Goal: Transaction & Acquisition: Purchase product/service

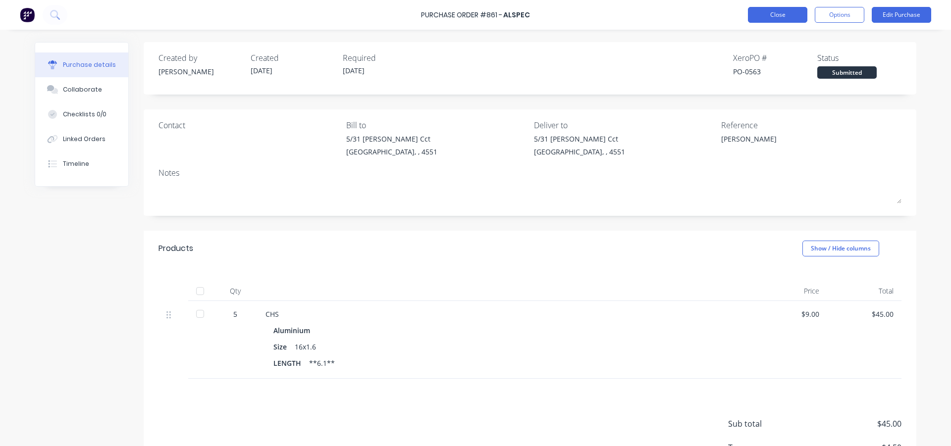
click at [771, 18] on button "Close" at bounding box center [777, 15] width 59 height 16
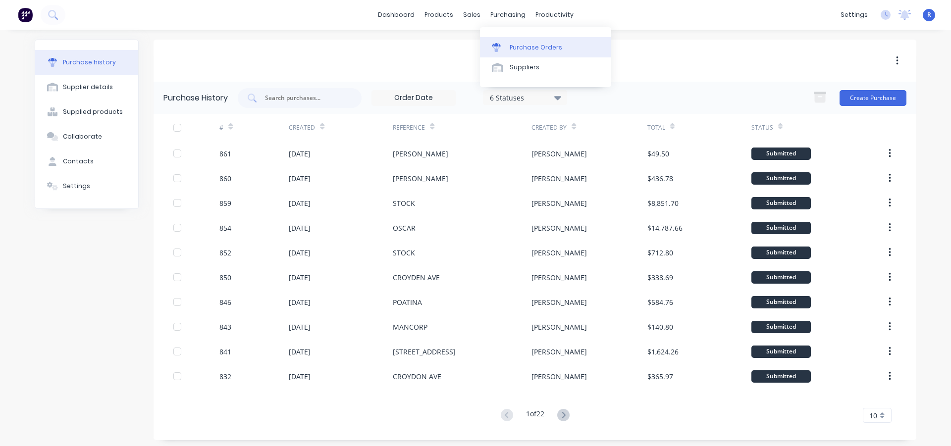
click at [513, 53] on link "Purchase Orders" at bounding box center [545, 47] width 131 height 20
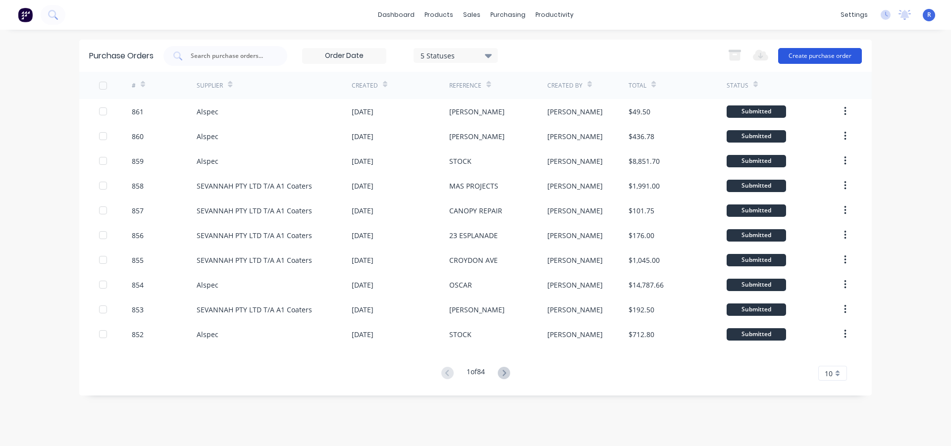
click at [805, 53] on button "Create purchase order" at bounding box center [820, 56] width 84 height 16
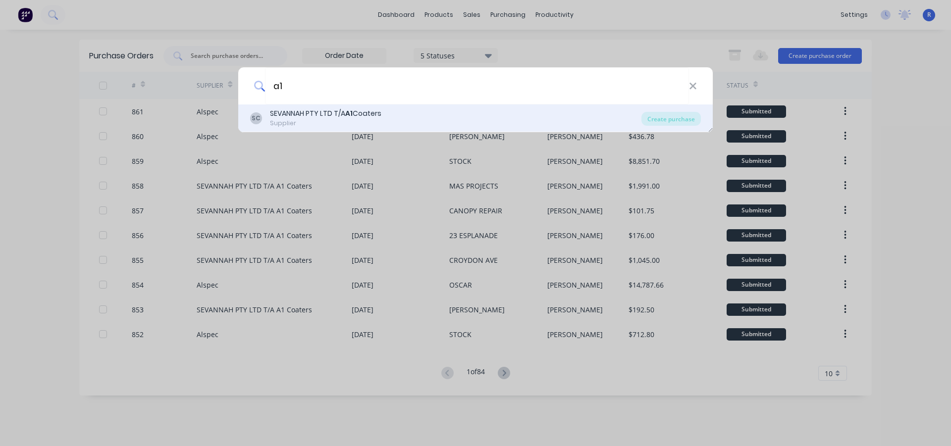
type input "a1"
click at [321, 121] on div "Supplier" at bounding box center [325, 123] width 111 height 9
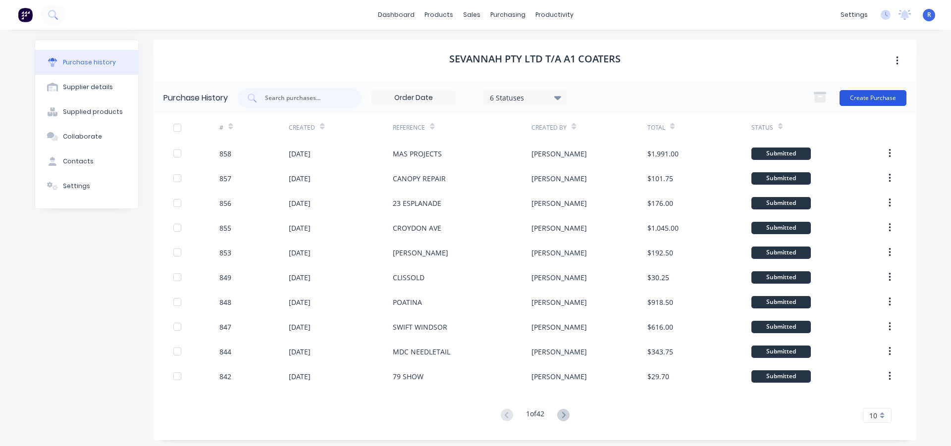
click at [875, 91] on button "Create Purchase" at bounding box center [873, 98] width 67 height 16
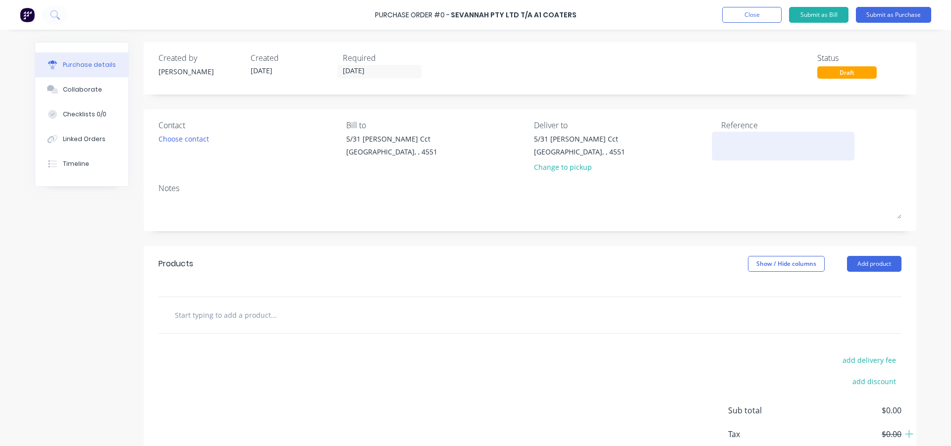
click at [742, 139] on textarea at bounding box center [783, 145] width 124 height 22
type textarea "s"
type textarea "x"
type textarea "S"
type textarea "x"
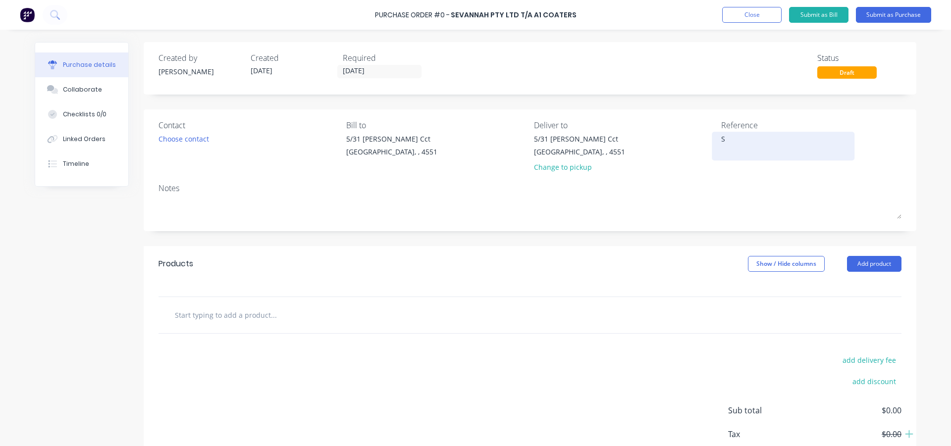
type textarea "SW"
type textarea "x"
type textarea "SWI"
type textarea "x"
type textarea "SWIF"
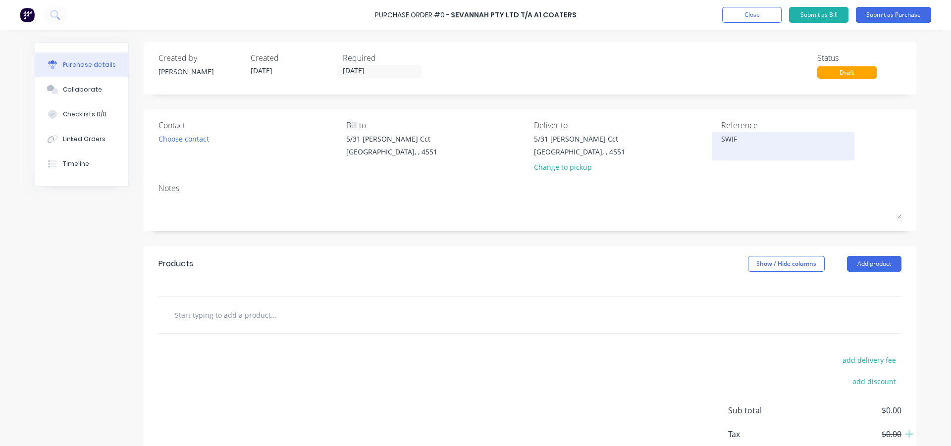
type textarea "x"
type textarea "SWIFT"
type textarea "x"
type textarea "SWIFT"
click at [859, 266] on button "Add product" at bounding box center [874, 264] width 54 height 16
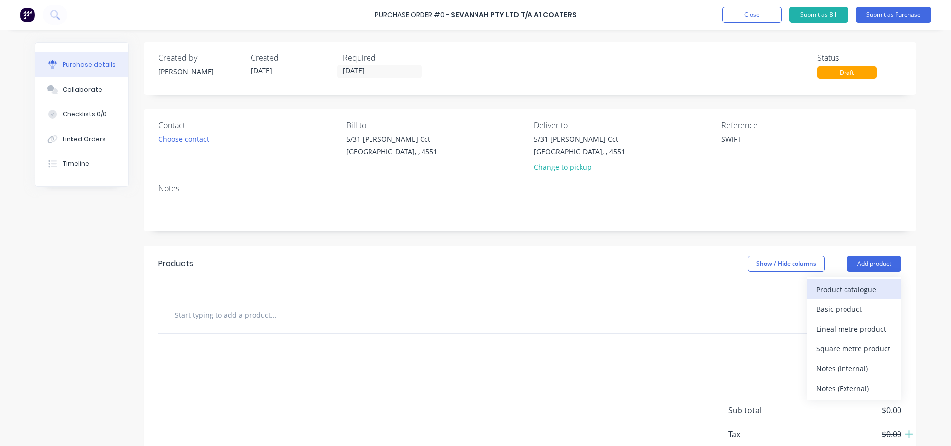
click at [850, 291] on div "Product catalogue" at bounding box center [854, 289] width 76 height 14
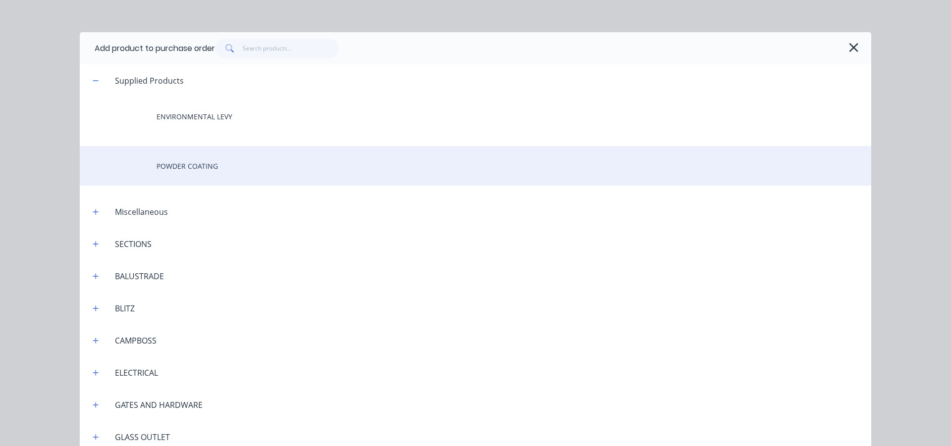
click at [189, 160] on div "POWDER COATING" at bounding box center [475, 166] width 791 height 40
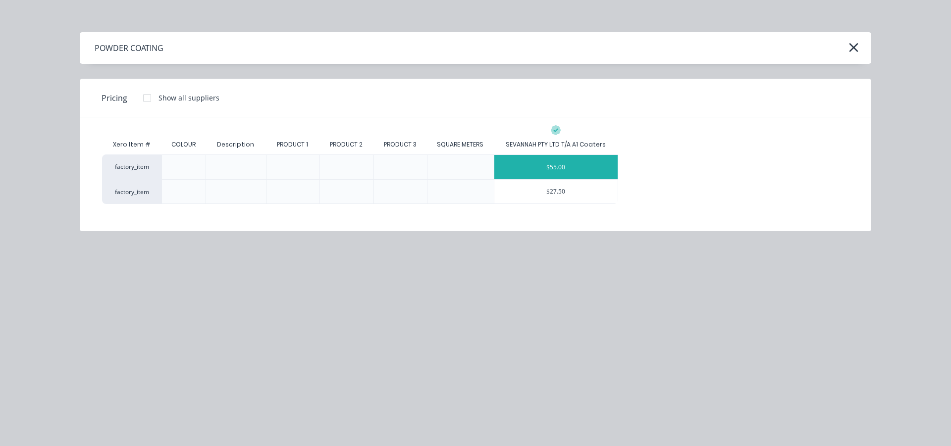
click at [562, 167] on div "$55.00" at bounding box center [556, 167] width 124 height 24
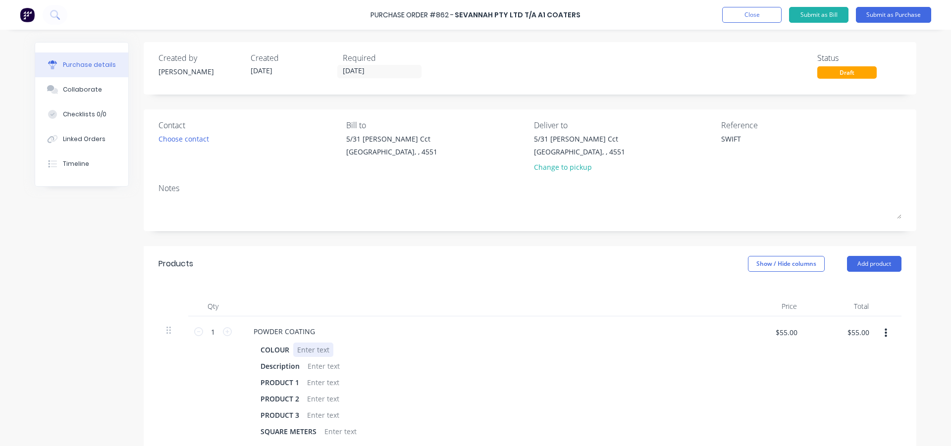
type textarea "x"
click at [300, 349] on div at bounding box center [313, 350] width 40 height 14
type textarea "x"
click at [314, 361] on div at bounding box center [324, 366] width 40 height 14
click at [354, 271] on div "Products Show / Hide columns Add product" at bounding box center [530, 264] width 773 height 36
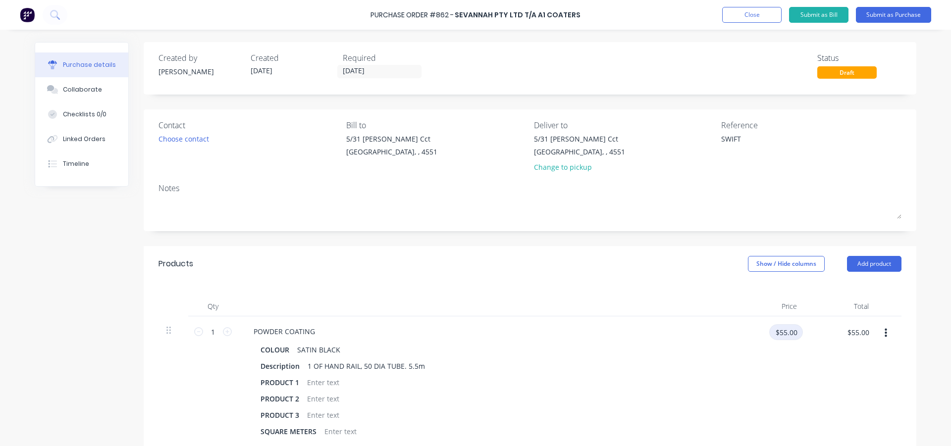
type textarea "x"
drag, startPoint x: 795, startPoint y: 332, endPoint x: 775, endPoint y: 338, distance: 21.2
click at [775, 338] on input "$55.00" at bounding box center [786, 332] width 34 height 16
type input "30"
type textarea "x"
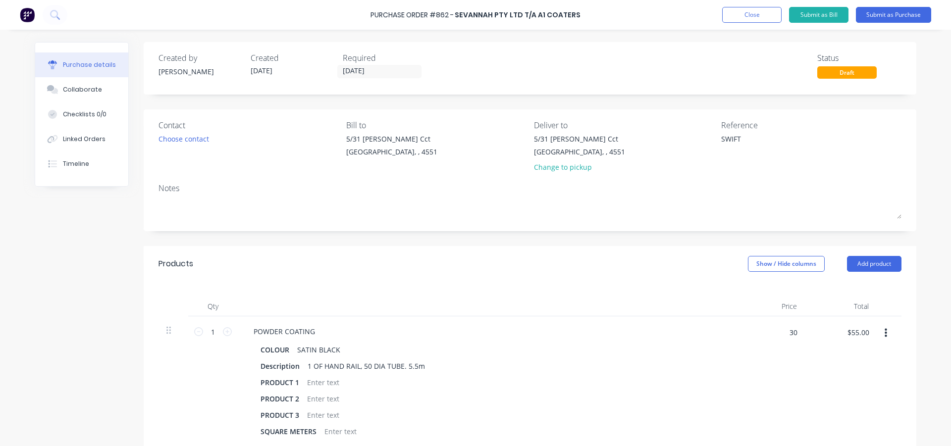
type input "$30.00"
click at [674, 295] on div "Qty Price Total 1 1 POWDER COATING COLOUR SATIN BLACK Description 1 OF HAND RAI…" at bounding box center [530, 364] width 773 height 165
click at [876, 264] on button "Add product" at bounding box center [874, 264] width 54 height 16
click at [843, 288] on div "Product catalogue" at bounding box center [854, 289] width 76 height 14
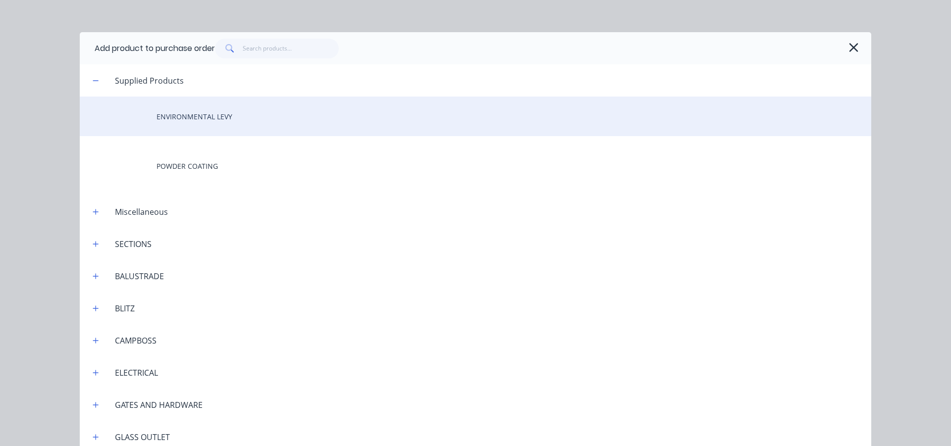
click at [210, 118] on div "ENVIRONMENTAL LEVY" at bounding box center [475, 117] width 791 height 40
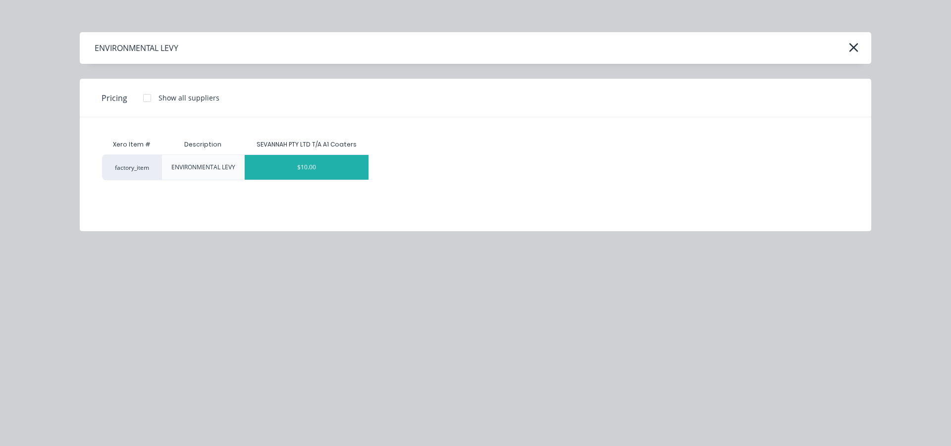
click at [326, 168] on div "$10.00" at bounding box center [307, 167] width 124 height 25
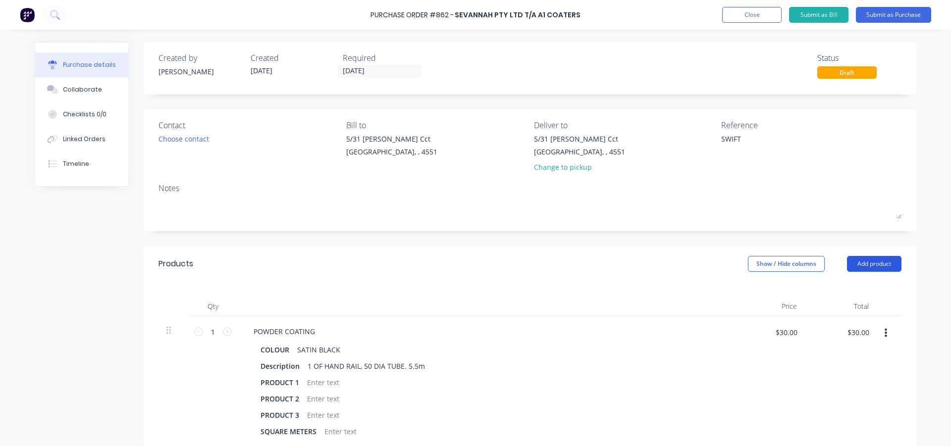
click at [859, 257] on button "Add product" at bounding box center [874, 264] width 54 height 16
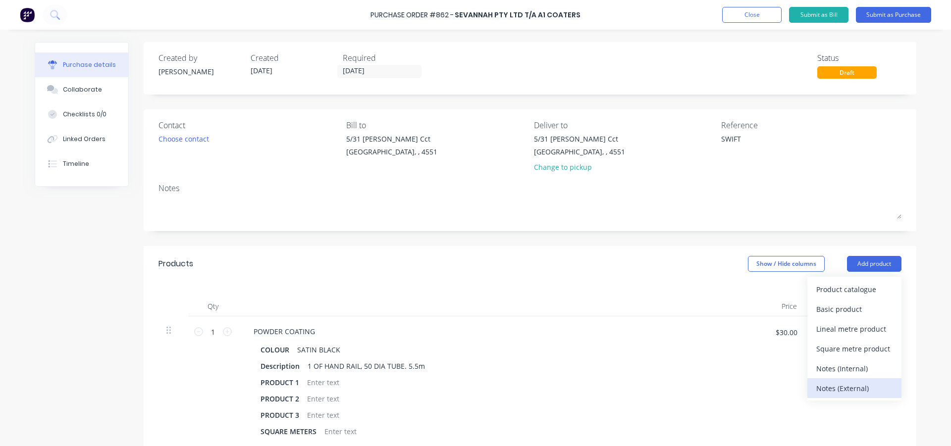
drag, startPoint x: 853, startPoint y: 389, endPoint x: 789, endPoint y: 363, distance: 69.1
click at [853, 389] on div "Notes (External)" at bounding box center [854, 388] width 76 height 14
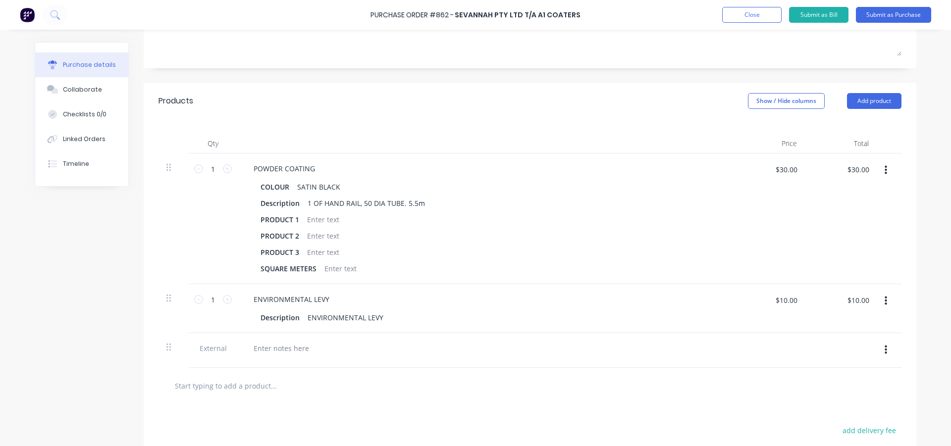
scroll to position [198, 0]
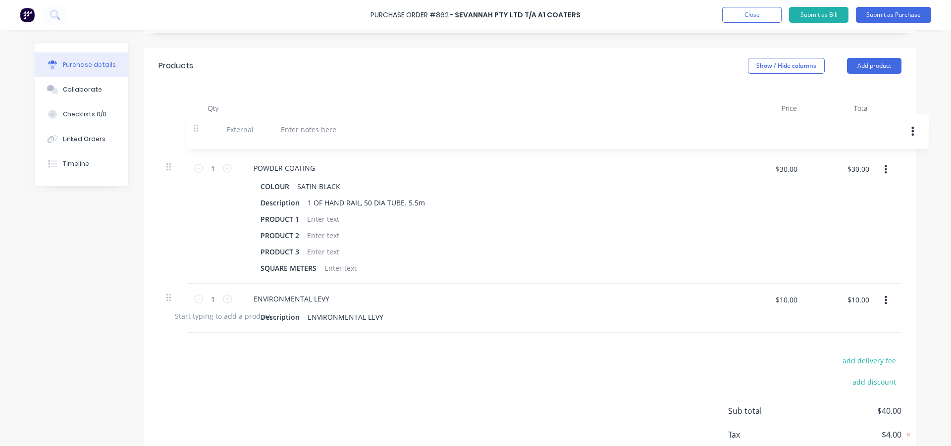
drag, startPoint x: 168, startPoint y: 316, endPoint x: 199, endPoint y: 128, distance: 191.2
click at [199, 128] on div "1 1 POWDER COATING COLOUR SATIN BLACK Description 1 OF HAND RAIL, 50 DIA TUBE. …" at bounding box center [529, 208] width 743 height 180
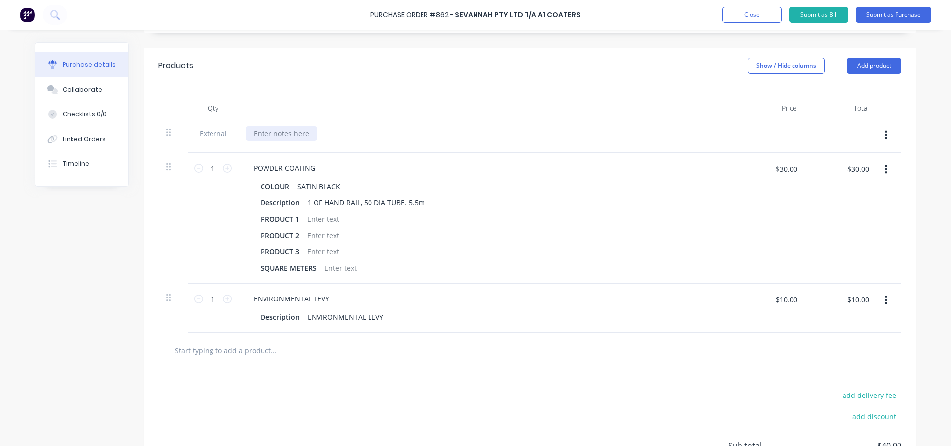
click at [269, 130] on div at bounding box center [281, 133] width 71 height 14
type textarea "x"
click at [296, 92] on div "Qty Price Total External SOON PLEASE 1 1 POWDER COATING COLOUR SATIN BLACK Desc…" at bounding box center [530, 208] width 773 height 249
click at [893, 15] on button "Submit as Purchase" at bounding box center [893, 15] width 75 height 16
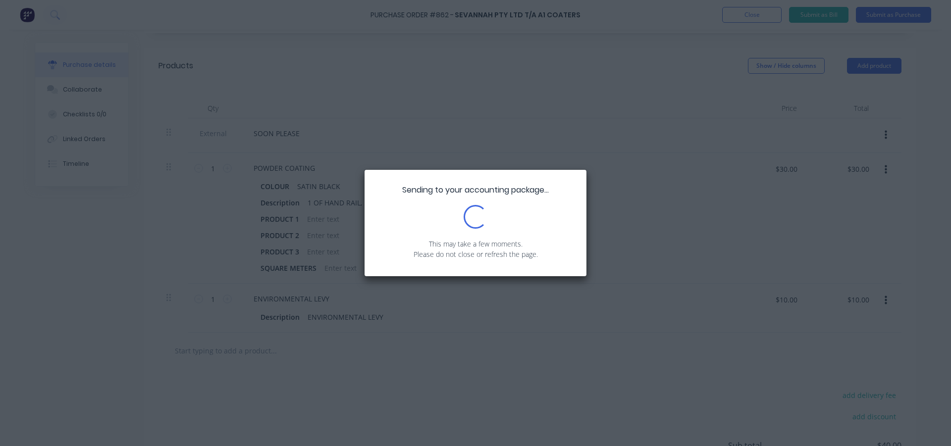
scroll to position [0, 0]
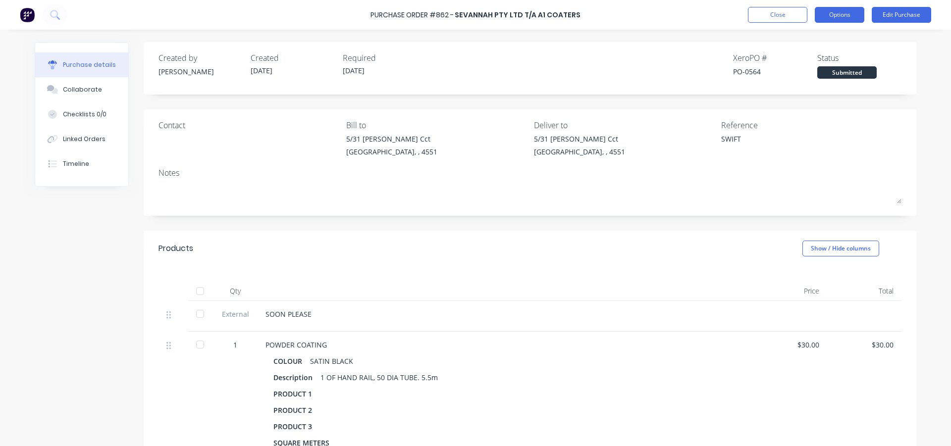
click at [845, 17] on button "Options" at bounding box center [840, 15] width 50 height 16
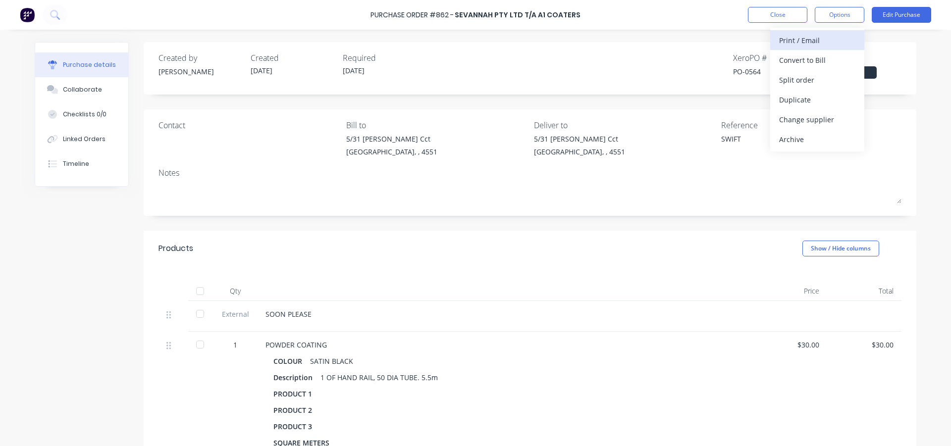
click at [828, 37] on div "Print / Email" at bounding box center [817, 40] width 76 height 14
click at [810, 54] on div "With pricing" at bounding box center [817, 60] width 76 height 14
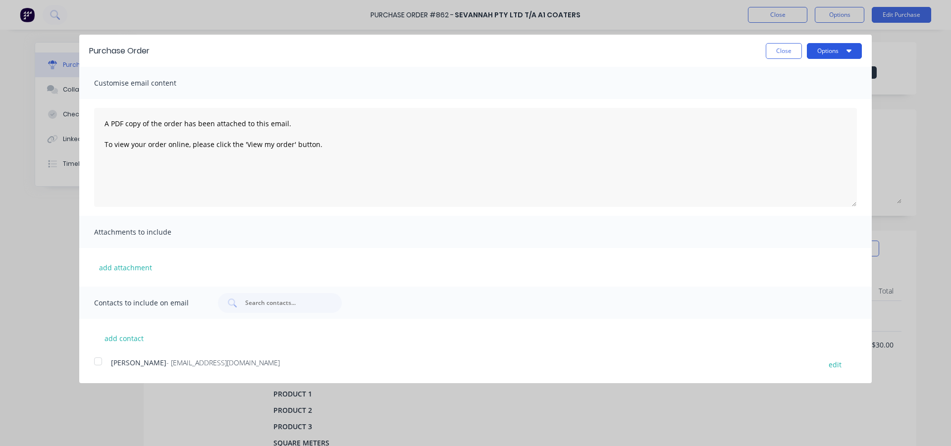
click at [824, 52] on button "Options" at bounding box center [834, 51] width 55 height 16
click at [97, 363] on div at bounding box center [98, 362] width 20 height 20
click at [817, 49] on button "Options" at bounding box center [834, 51] width 55 height 16
click at [802, 97] on div "Email" at bounding box center [815, 96] width 76 height 14
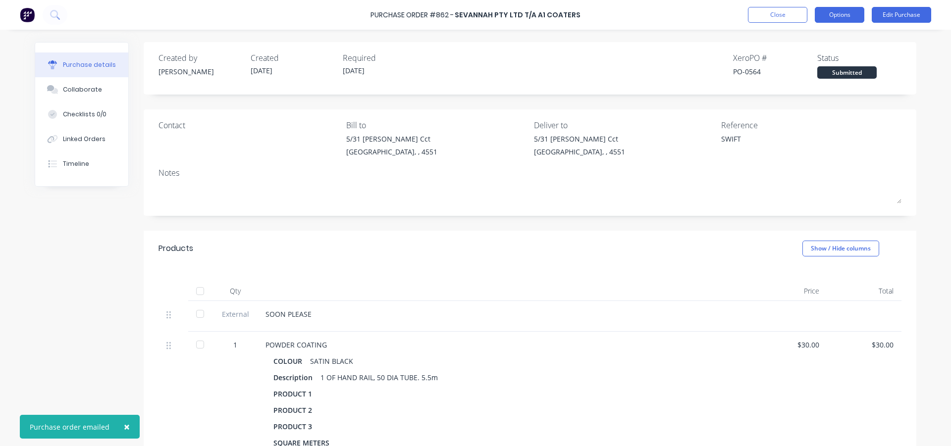
click at [854, 17] on button "Options" at bounding box center [840, 15] width 50 height 16
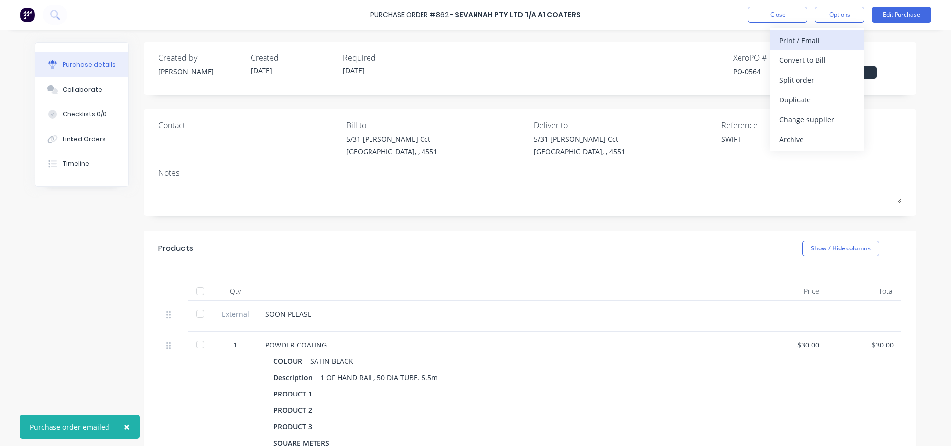
click at [831, 37] on div "Print / Email" at bounding box center [817, 40] width 76 height 14
click at [817, 51] on button "With pricing" at bounding box center [817, 60] width 94 height 20
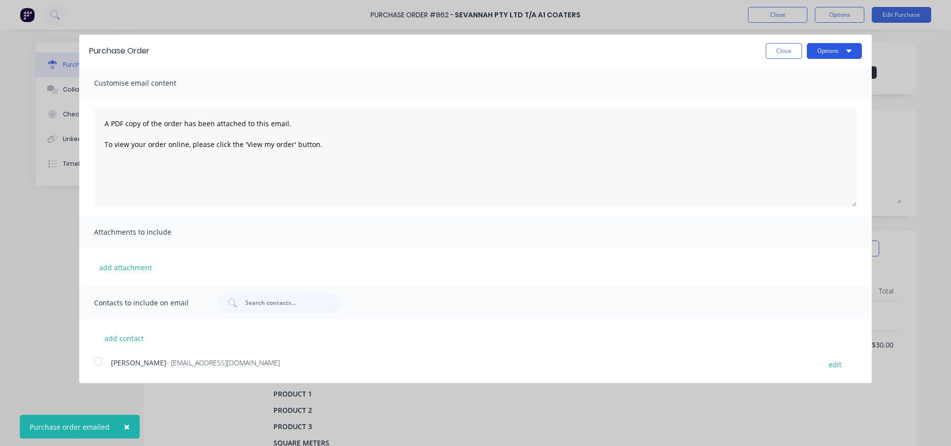
click at [825, 45] on button "Options" at bounding box center [834, 51] width 55 height 16
click at [816, 73] on div "Print" at bounding box center [815, 76] width 76 height 14
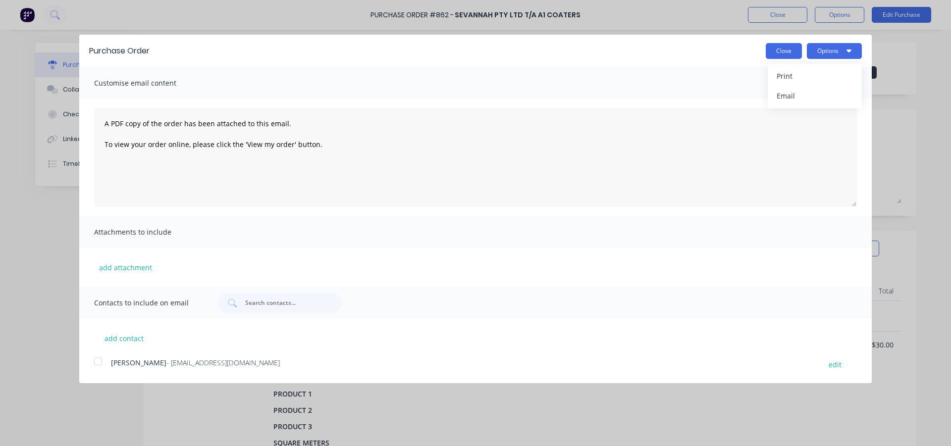
click at [775, 53] on button "Close" at bounding box center [784, 51] width 36 height 16
type textarea "x"
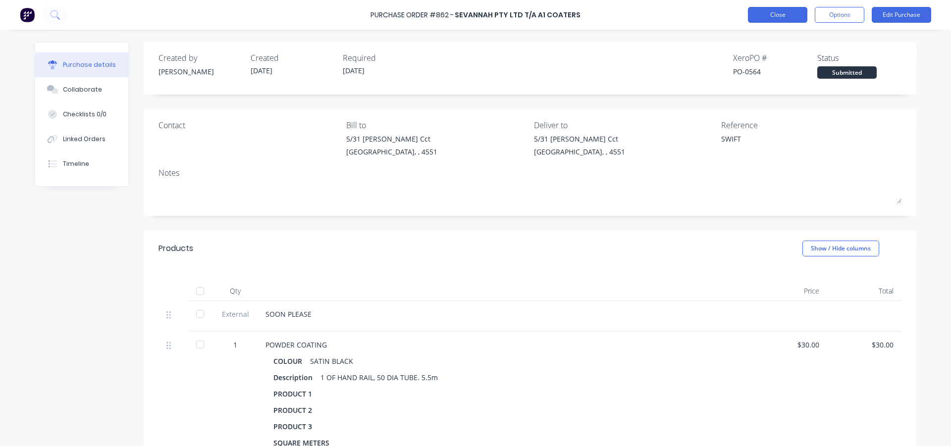
click at [777, 14] on button "Close" at bounding box center [777, 15] width 59 height 16
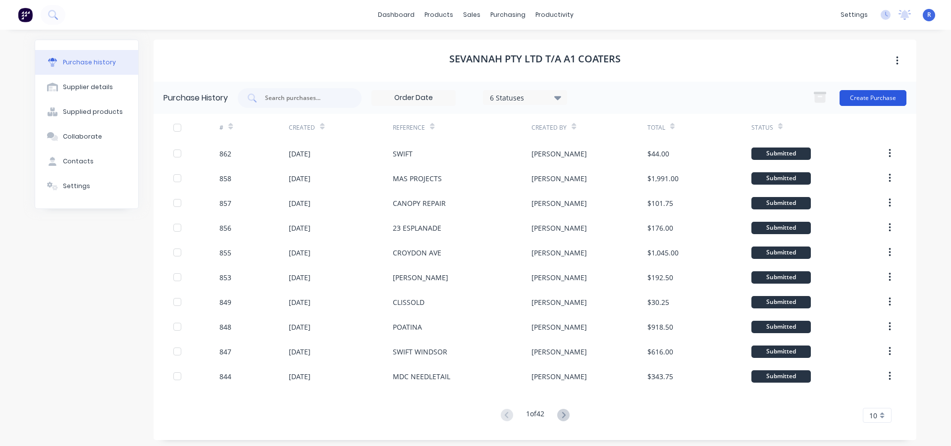
click at [858, 99] on button "Create Purchase" at bounding box center [873, 98] width 67 height 16
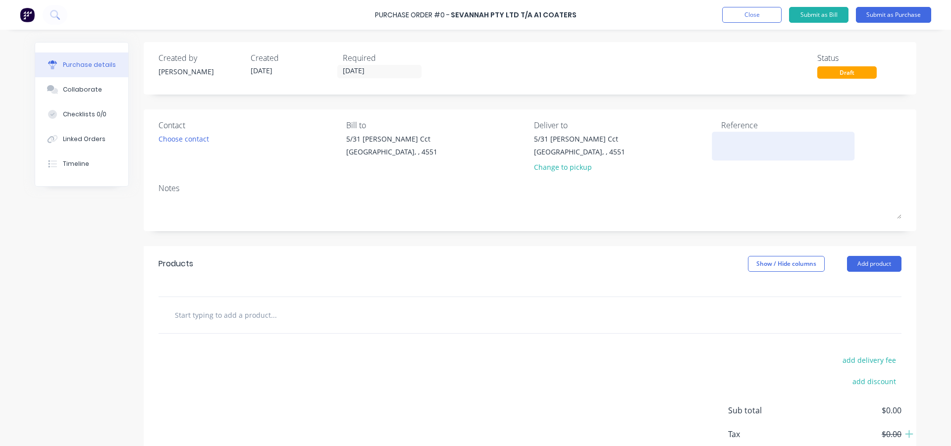
click at [734, 139] on textarea at bounding box center [783, 145] width 124 height 22
type textarea "CHAMPION"
type textarea "x"
type textarea "CHAMPION"
click at [861, 258] on button "Add product" at bounding box center [874, 264] width 54 height 16
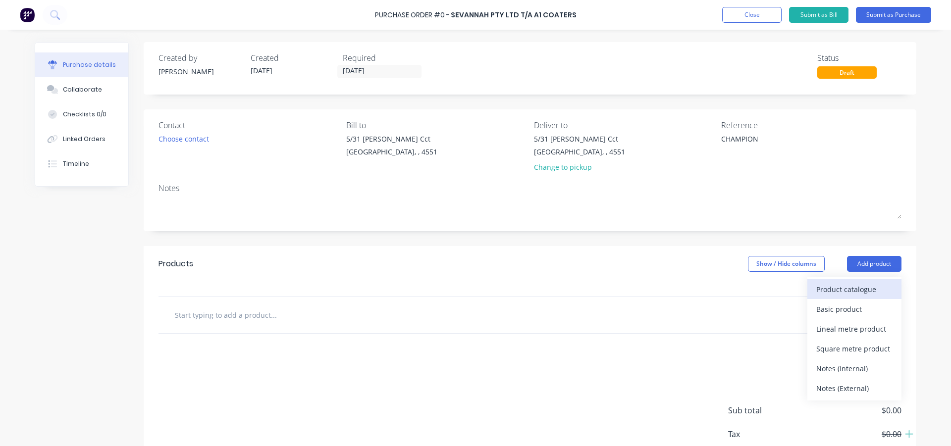
click at [833, 286] on div "Product catalogue" at bounding box center [854, 289] width 76 height 14
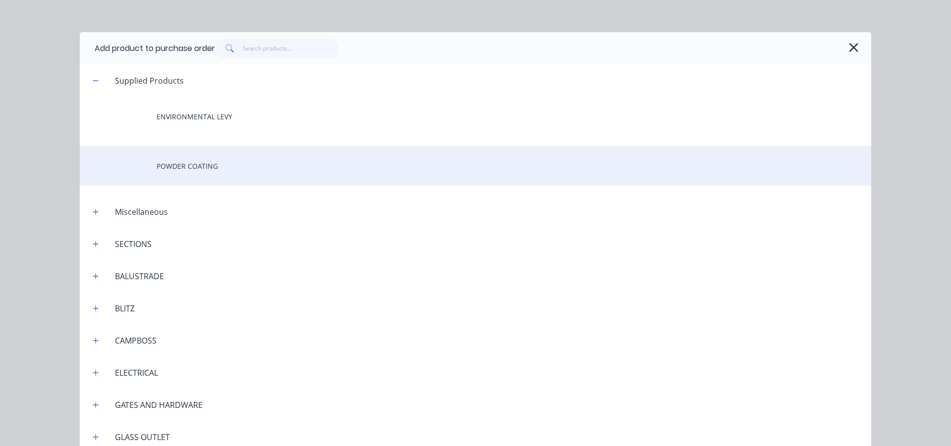
click at [174, 162] on div "POWDER COATING" at bounding box center [475, 166] width 791 height 40
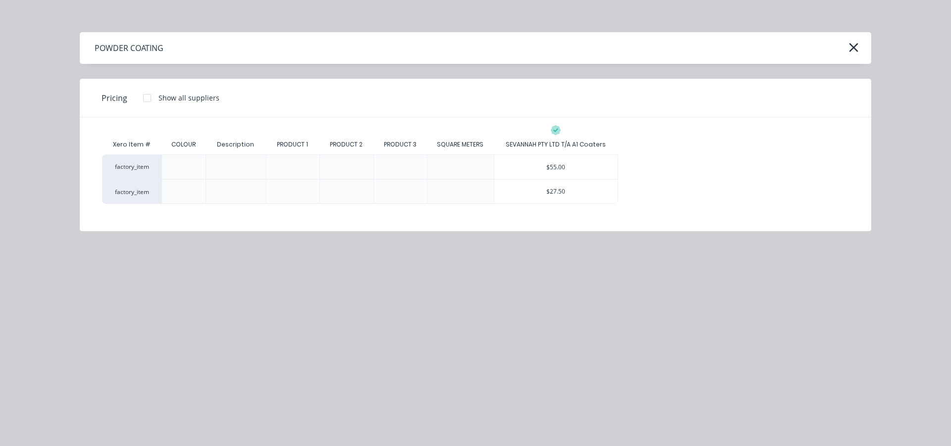
click at [603, 152] on div "SEVANNAH PTY LTD T/A A1 Coaters" at bounding box center [556, 145] width 125 height 20
click at [598, 160] on div "$55.00" at bounding box center [556, 167] width 124 height 24
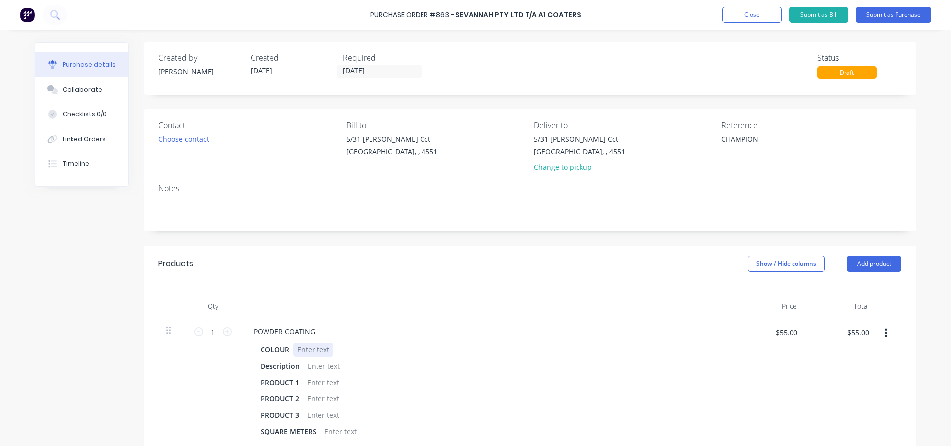
type textarea "x"
click at [304, 343] on div at bounding box center [313, 350] width 40 height 14
type textarea "x"
click at [325, 362] on div at bounding box center [324, 366] width 40 height 14
click at [304, 368] on div "SMALL GATE" at bounding box center [328, 366] width 49 height 14
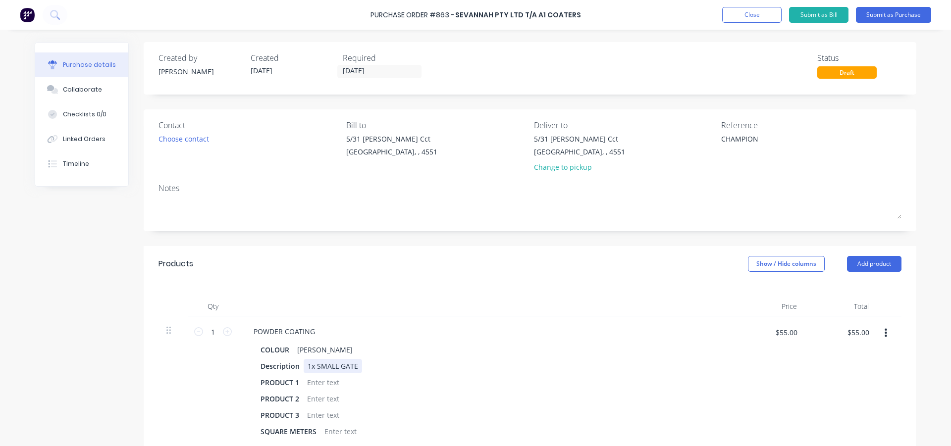
click at [356, 368] on div "1x SMALL GATE" at bounding box center [333, 366] width 58 height 14
drag, startPoint x: 371, startPoint y: 366, endPoint x: 358, endPoint y: 368, distance: 14.1
click at [358, 368] on div "1x SMALL GATE, 1700x850" at bounding box center [350, 366] width 93 height 14
click at [389, 370] on div "1x SMALL GATE, 1570x850" at bounding box center [350, 366] width 93 height 14
type textarea "x"
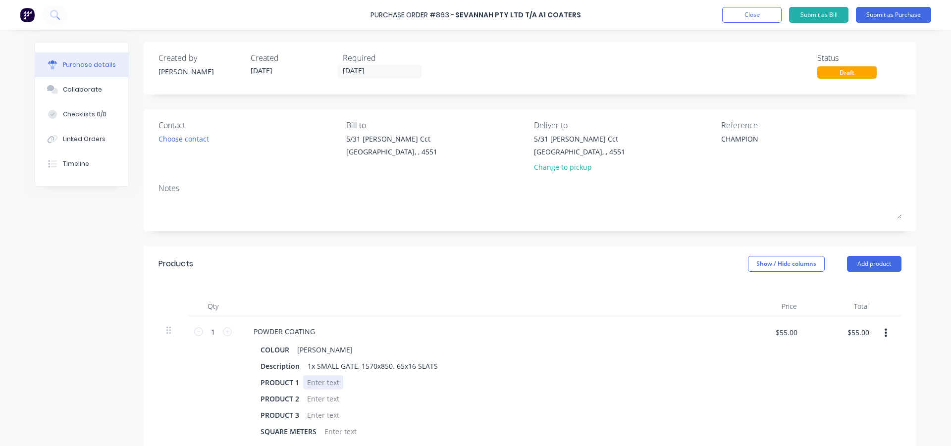
click at [319, 387] on div at bounding box center [323, 382] width 40 height 14
type textarea "x"
click at [435, 366] on div "1x SMALL GATE, 1570x850. 65x16 SLATS" at bounding box center [373, 366] width 138 height 14
click at [442, 368] on div "1x SMALL GATE, 1570x850. 65x16 SLATS ( CAPS ALREADY FITTED)" at bounding box center [413, 366] width 219 height 14
click at [440, 368] on div "1x SMALL GATE, 1570x850. 65x16 SLATS ( CAPS ALREADY FITTED)" at bounding box center [413, 366] width 219 height 14
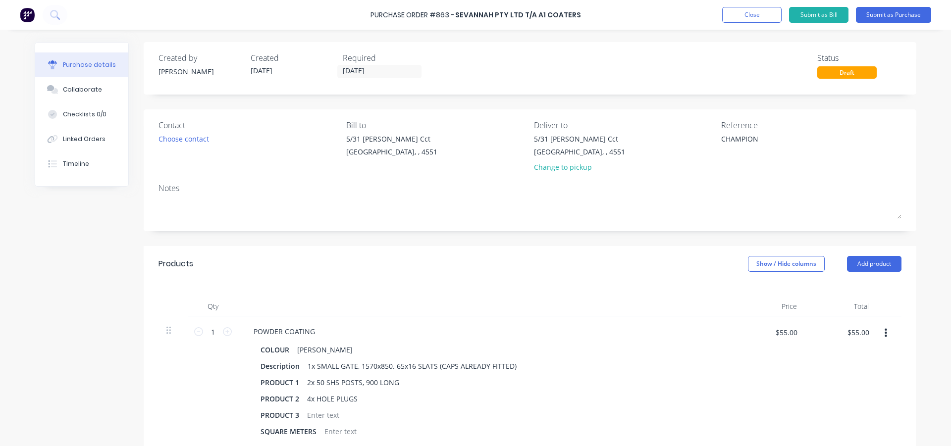
click at [430, 275] on div "Products Show / Hide columns Add product" at bounding box center [530, 264] width 773 height 36
click at [210, 330] on input "1" at bounding box center [213, 331] width 20 height 15
type textarea "x"
type input "1."
type textarea "x"
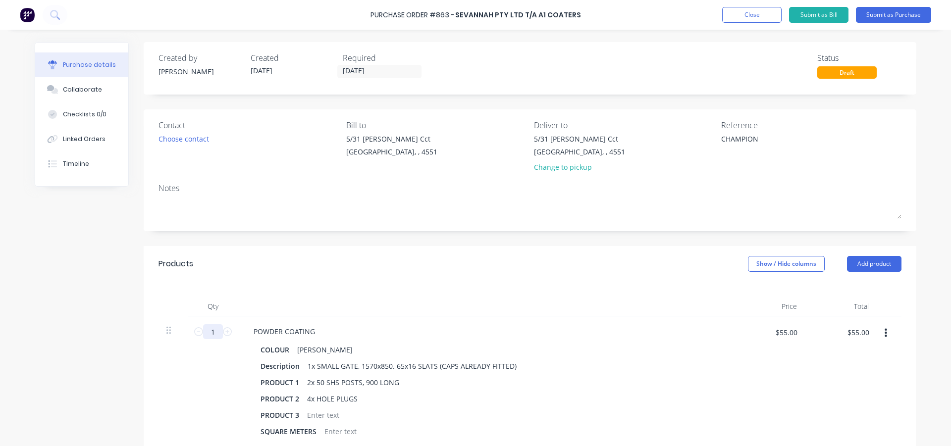
type input "15"
type textarea "x"
type input "$825.00"
type input "15"
click at [177, 383] on div at bounding box center [173, 381] width 30 height 131
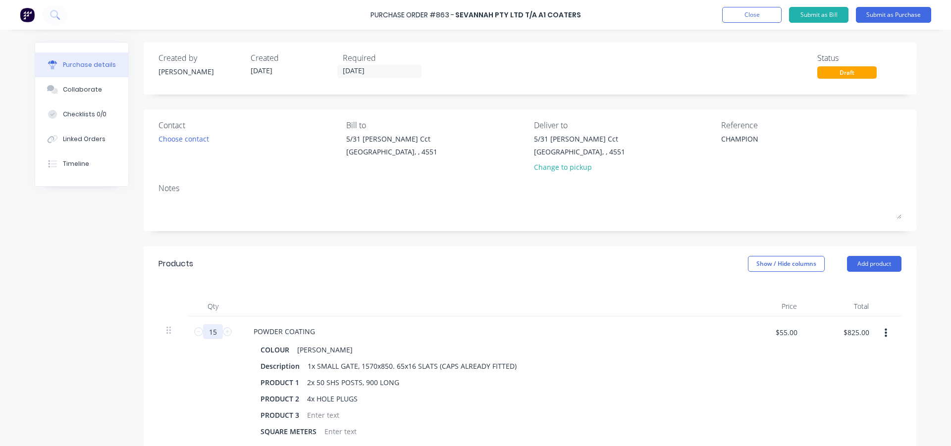
click at [207, 333] on input "15" at bounding box center [213, 331] width 20 height 15
type textarea "x"
type input "1.5"
type textarea "x"
type input "$82.50"
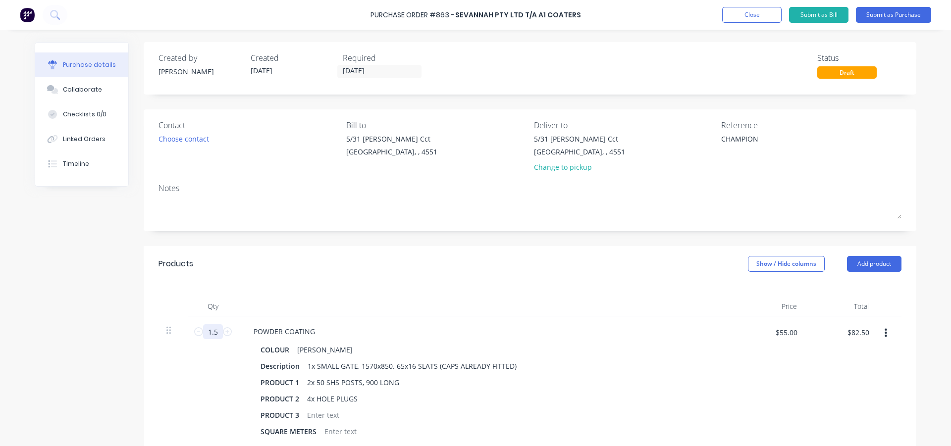
type input "1.5"
click at [243, 274] on div "Products Show / Hide columns Add product" at bounding box center [530, 264] width 773 height 36
click at [854, 263] on button "Add product" at bounding box center [874, 264] width 54 height 16
click at [851, 284] on div "Product catalogue" at bounding box center [854, 289] width 76 height 14
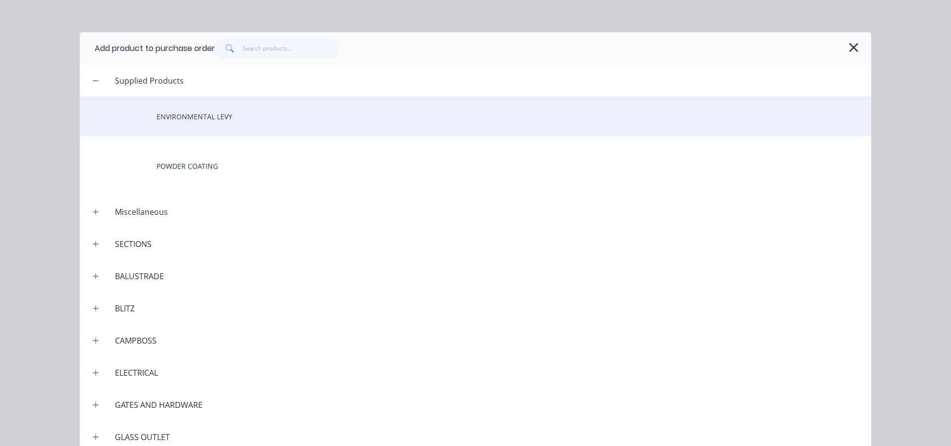
click at [175, 112] on div "ENVIRONMENTAL LEVY" at bounding box center [475, 117] width 791 height 40
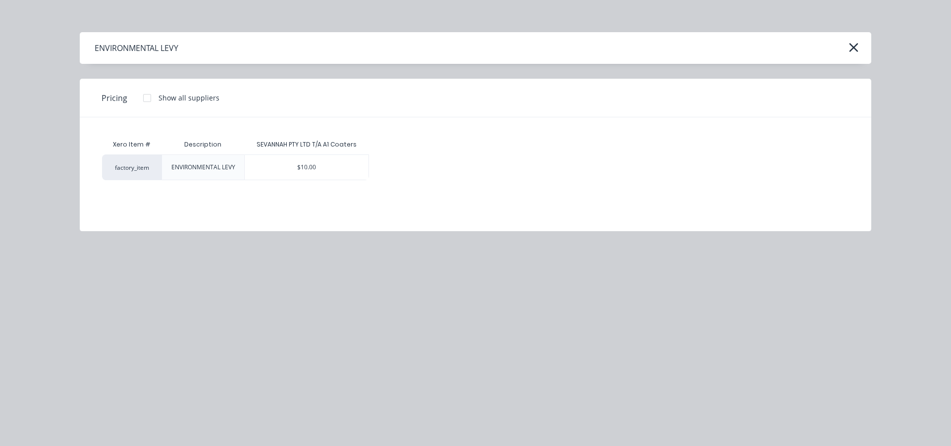
click at [346, 158] on div "$10.00" at bounding box center [307, 167] width 124 height 25
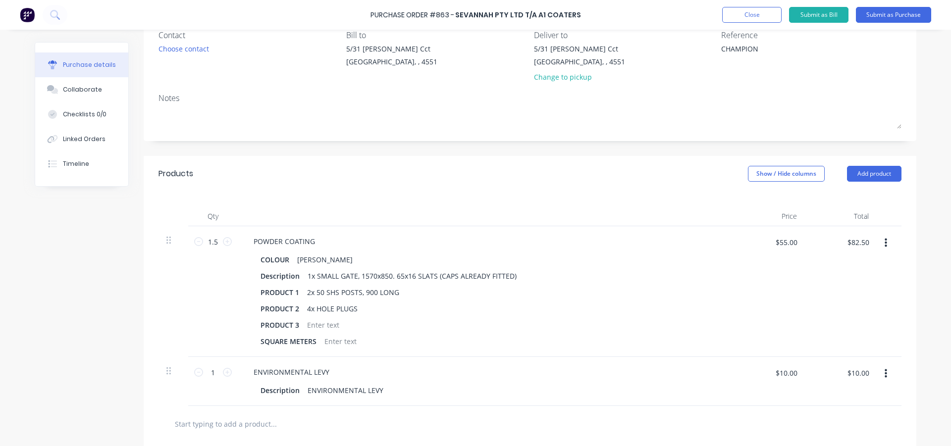
scroll to position [99, 0]
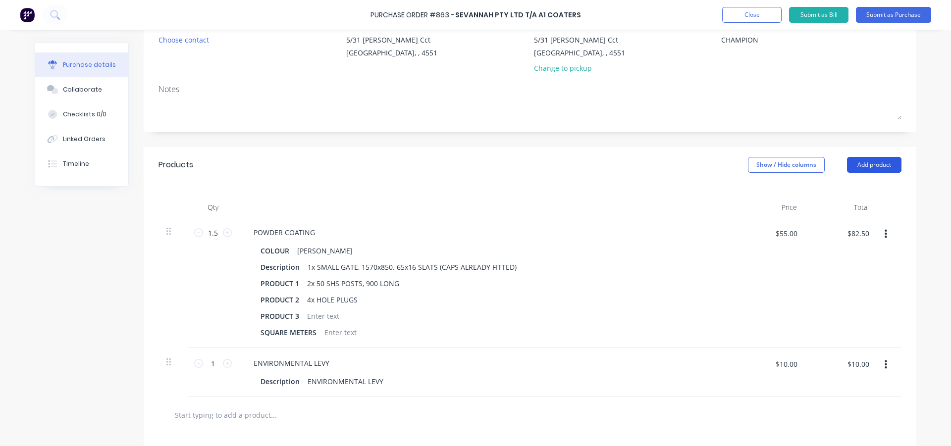
click at [872, 165] on button "Add product" at bounding box center [874, 165] width 54 height 16
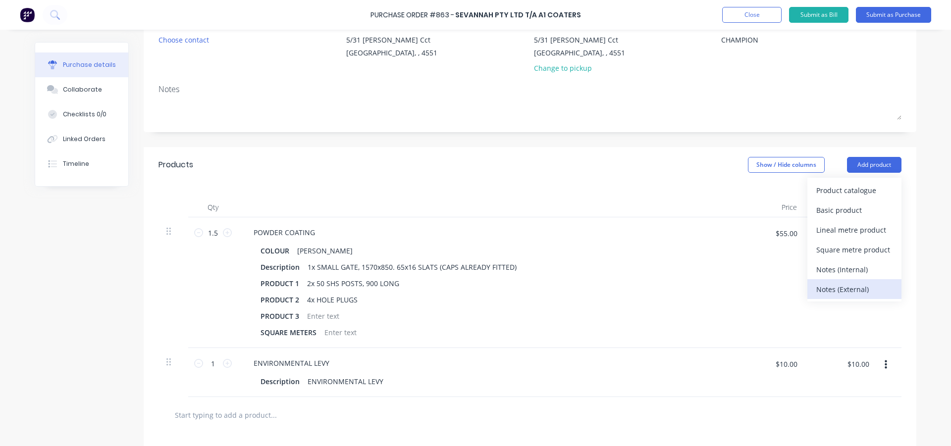
click at [846, 284] on div "Notes (External)" at bounding box center [854, 289] width 76 height 14
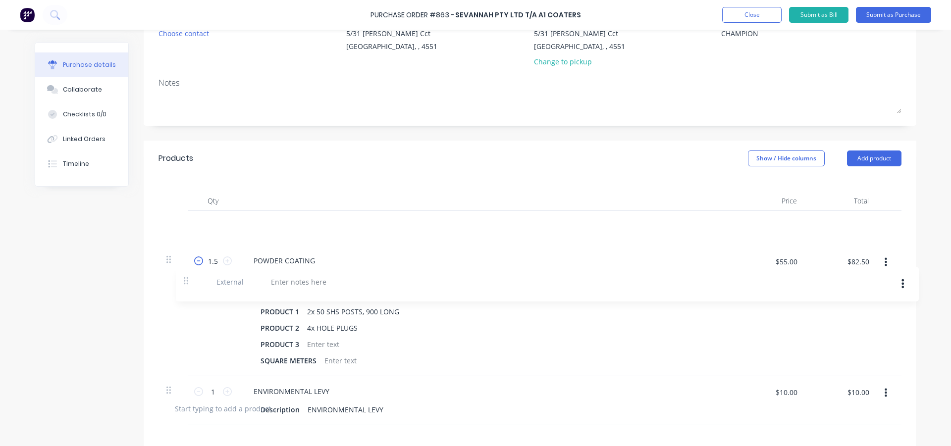
scroll to position [106, 0]
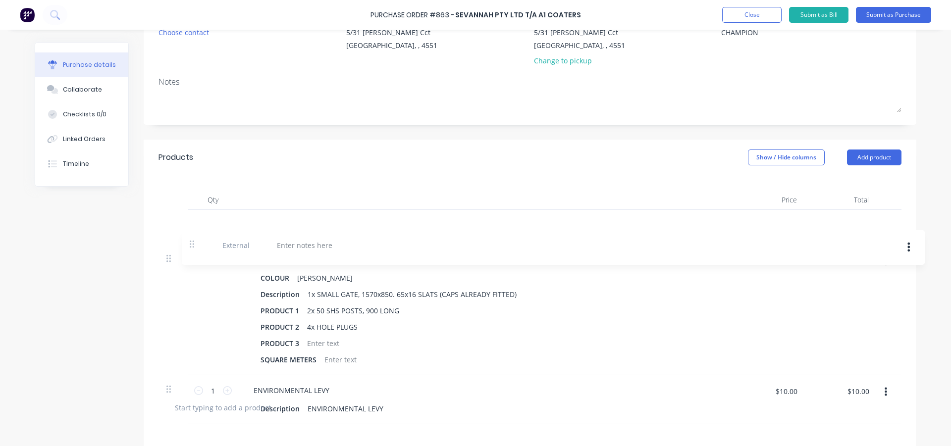
drag, startPoint x: 165, startPoint y: 413, endPoint x: 192, endPoint y: 242, distance: 173.4
click at [192, 242] on div "1.5 1.5 POWDER COATING COLOUR [PERSON_NAME] Description 1x SMALL GATE, 1570x850…" at bounding box center [529, 300] width 743 height 180
click at [269, 222] on div at bounding box center [281, 225] width 71 height 14
type textarea "x"
click at [319, 200] on div at bounding box center [485, 200] width 495 height 20
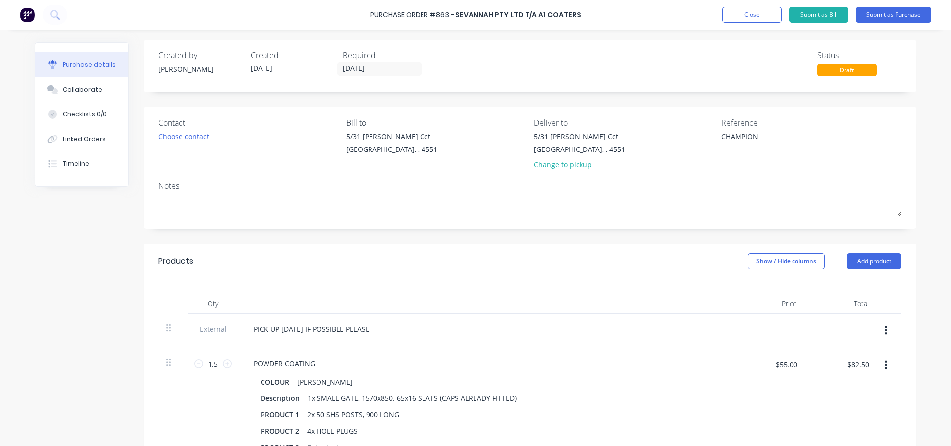
scroll to position [0, 0]
click at [878, 13] on button "Submit as Purchase" at bounding box center [893, 15] width 75 height 16
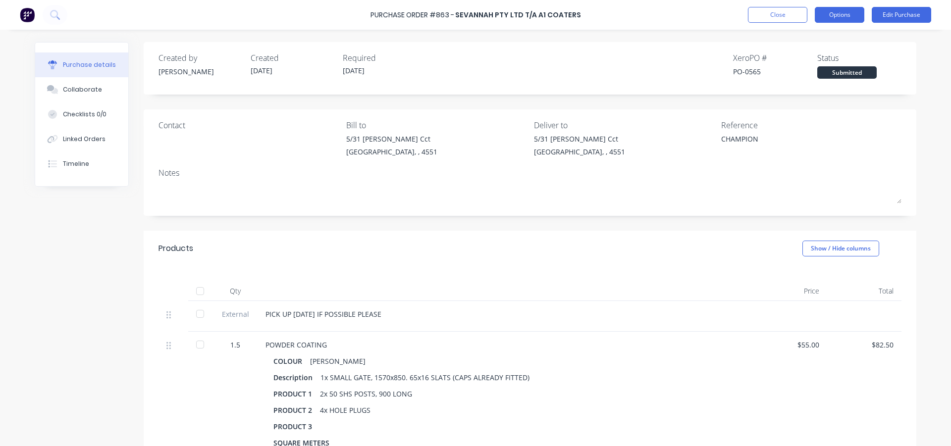
click at [844, 15] on button "Options" at bounding box center [840, 15] width 50 height 16
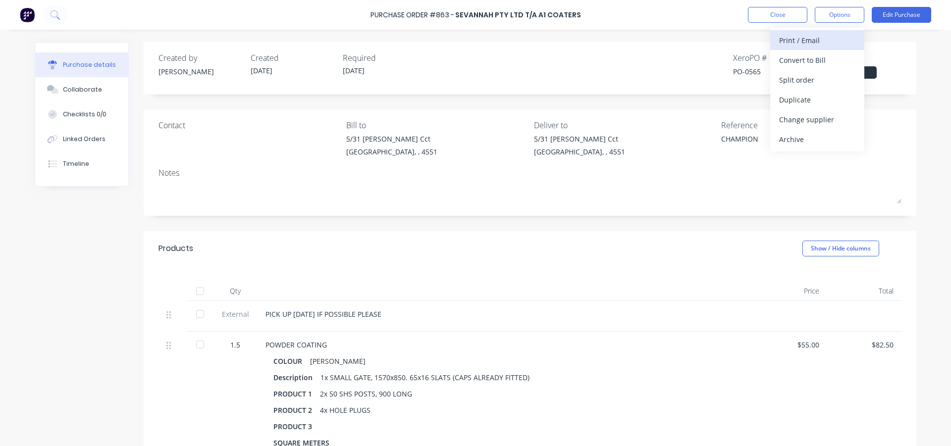
click at [819, 42] on div "Print / Email" at bounding box center [817, 40] width 76 height 14
click at [794, 62] on div "With pricing" at bounding box center [817, 60] width 76 height 14
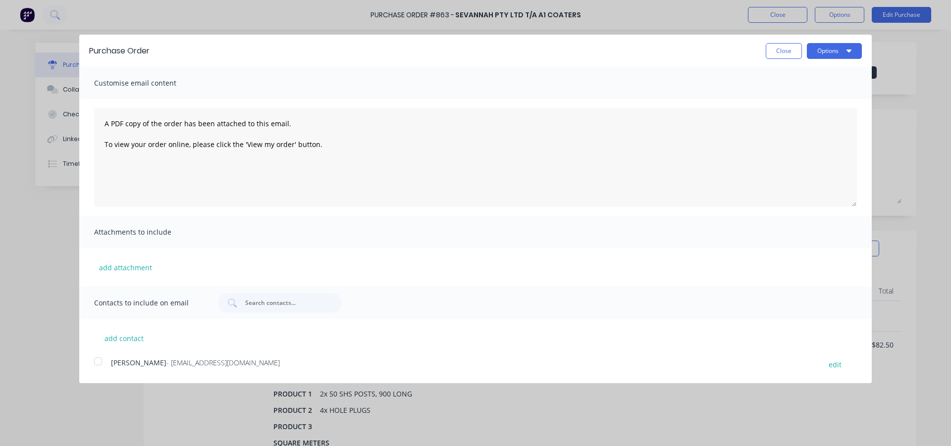
click at [99, 362] on div at bounding box center [98, 362] width 20 height 20
click at [830, 52] on button "Options" at bounding box center [834, 51] width 55 height 16
click at [809, 99] on div "Email" at bounding box center [815, 96] width 76 height 14
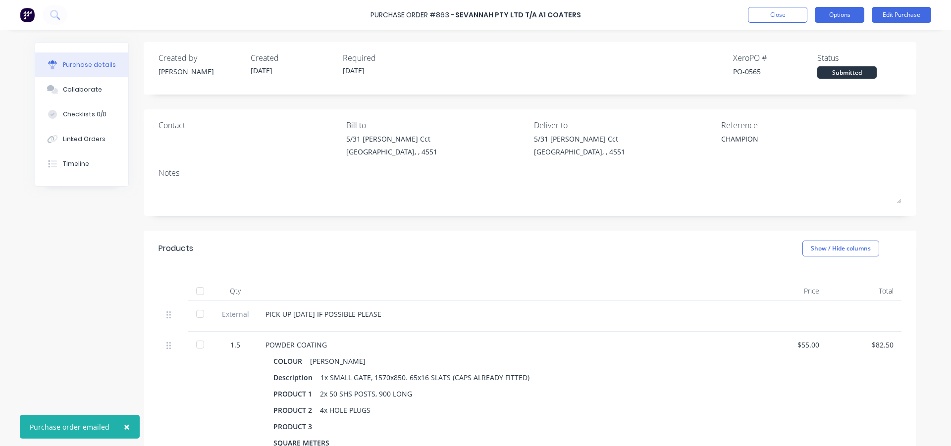
click at [830, 17] on button "Options" at bounding box center [840, 15] width 50 height 16
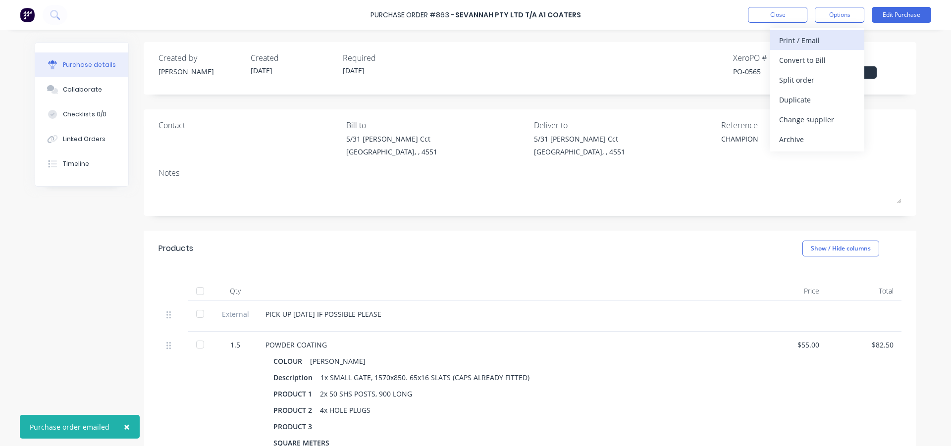
click at [816, 39] on div "Print / Email" at bounding box center [817, 40] width 76 height 14
click at [811, 61] on div "With pricing" at bounding box center [817, 60] width 76 height 14
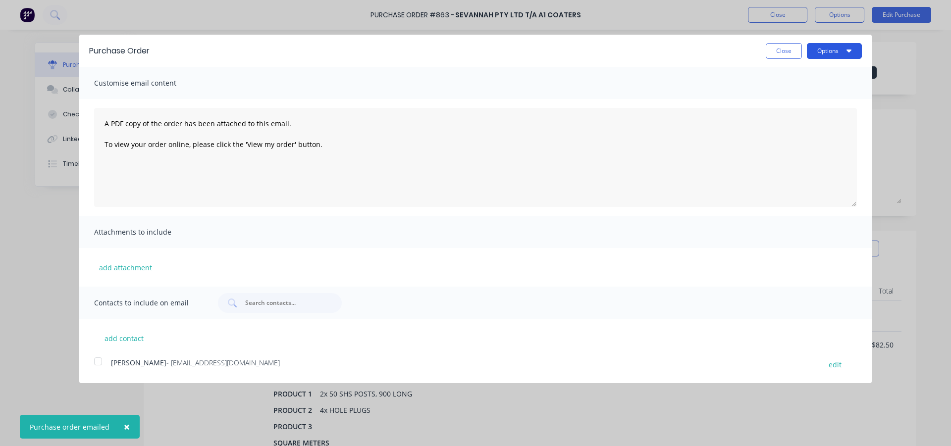
click at [823, 50] on button "Options" at bounding box center [834, 51] width 55 height 16
click at [810, 75] on div "Print" at bounding box center [815, 76] width 76 height 14
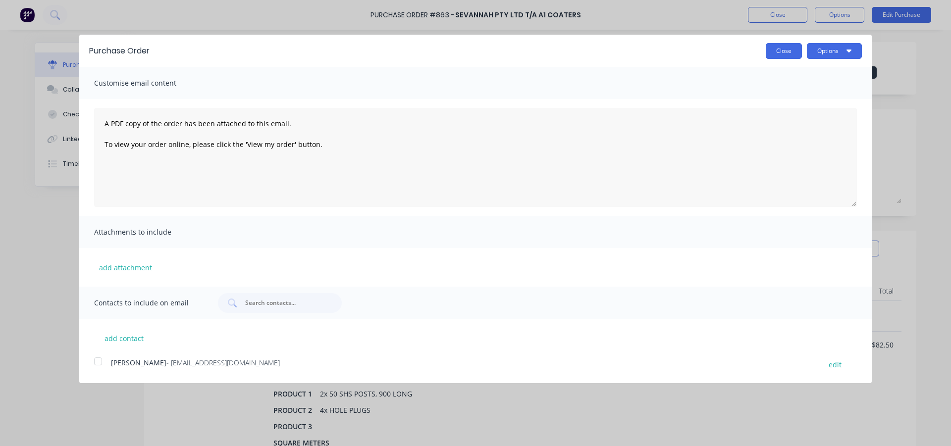
click at [791, 50] on button "Close" at bounding box center [784, 51] width 36 height 16
type textarea "x"
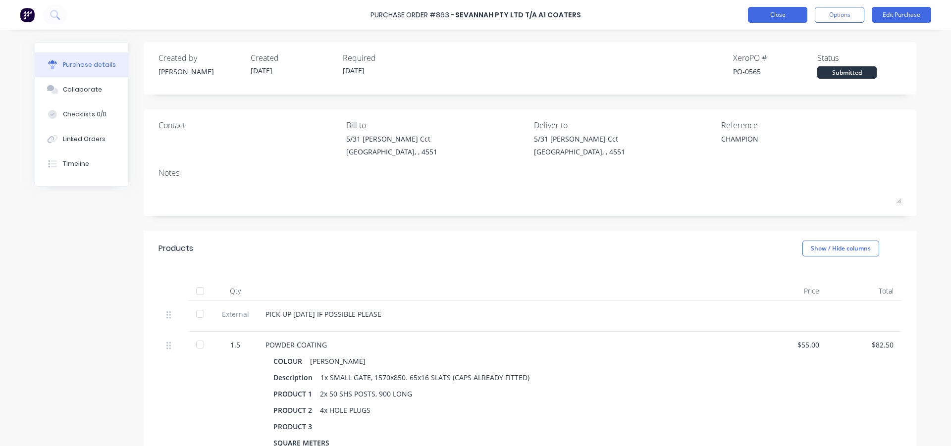
click at [779, 16] on button "Close" at bounding box center [777, 15] width 59 height 16
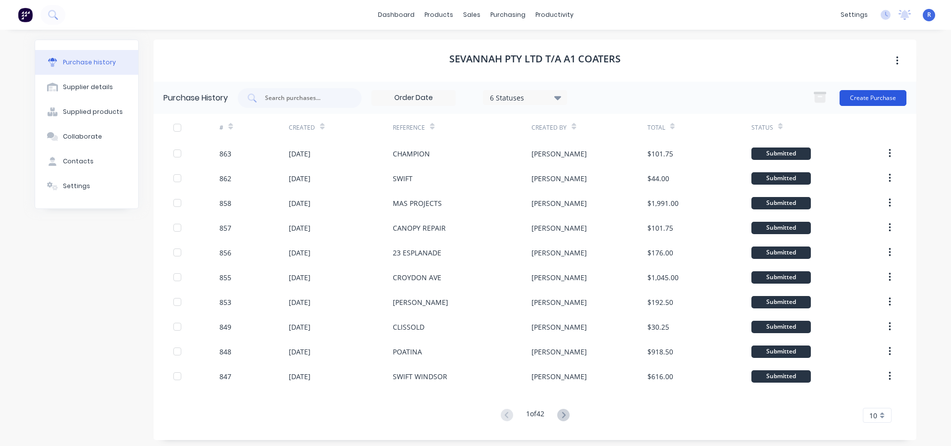
click at [874, 96] on button "Create Purchase" at bounding box center [873, 98] width 67 height 16
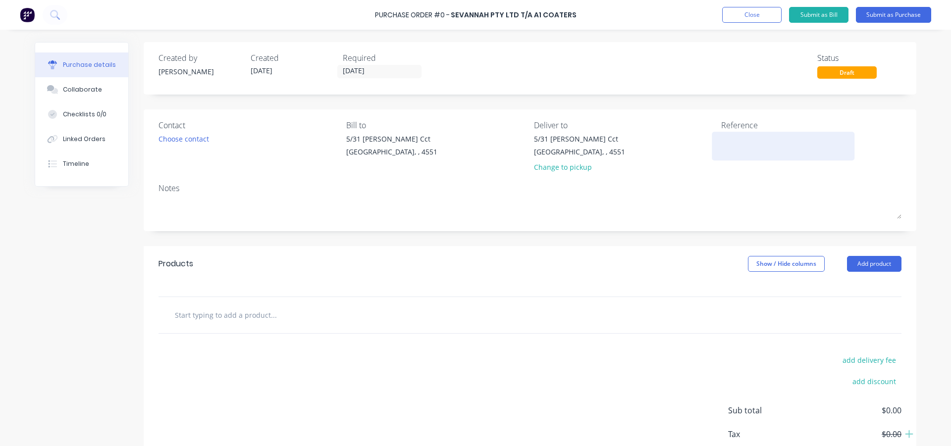
click at [764, 139] on textarea at bounding box center [783, 145] width 124 height 22
type textarea "RW B"
type textarea "x"
type textarea "RW BU"
type textarea "x"
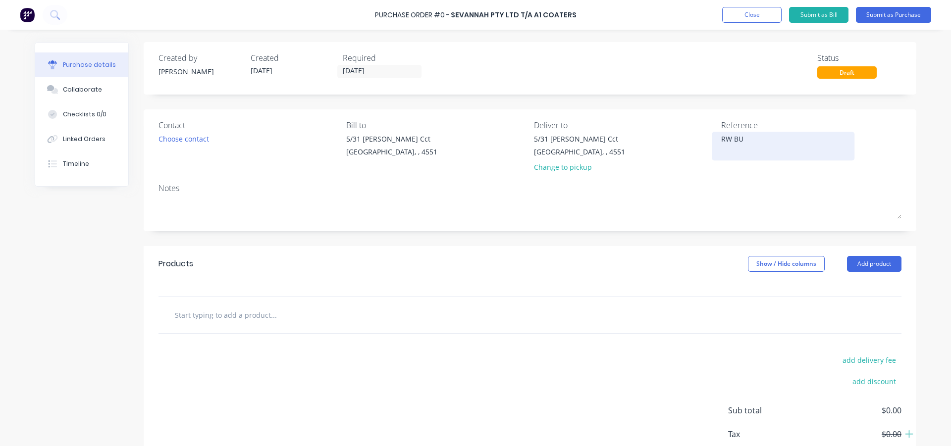
type textarea "[PERSON_NAME]"
type textarea "x"
type textarea "RW BUII"
type textarea "x"
type textarea "RW BUIIL"
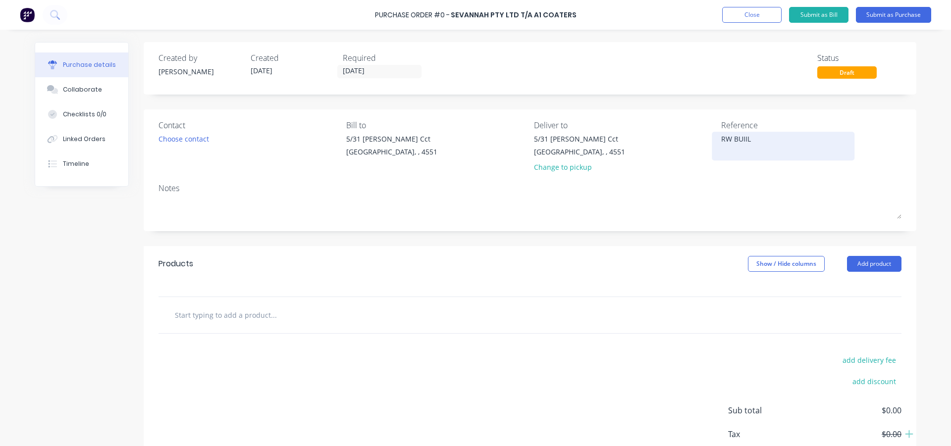
type textarea "x"
type textarea "RW BUIILT"
type textarea "x"
type textarea "RW BUILT"
type textarea "x"
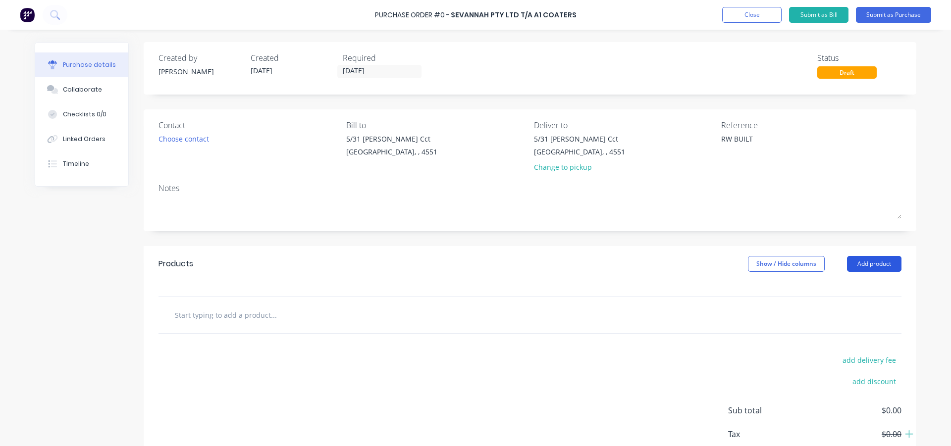
type textarea "RW BUILT"
click at [853, 262] on button "Add product" at bounding box center [874, 264] width 54 height 16
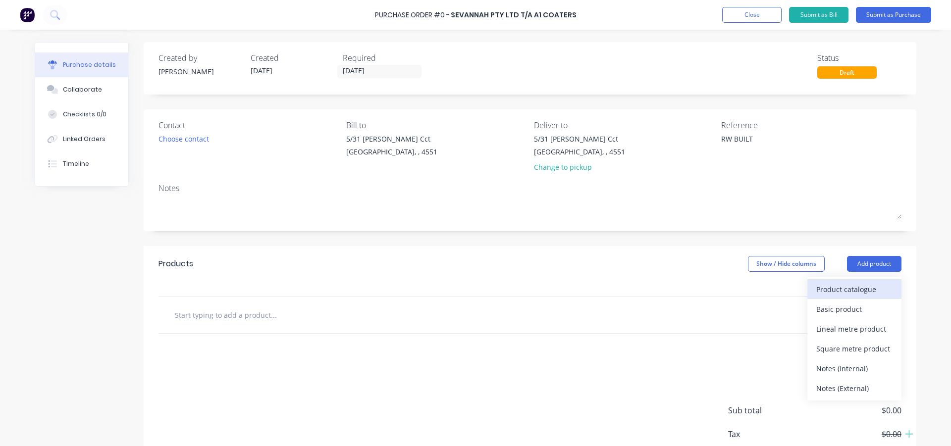
click at [848, 289] on div "Product catalogue" at bounding box center [854, 289] width 76 height 14
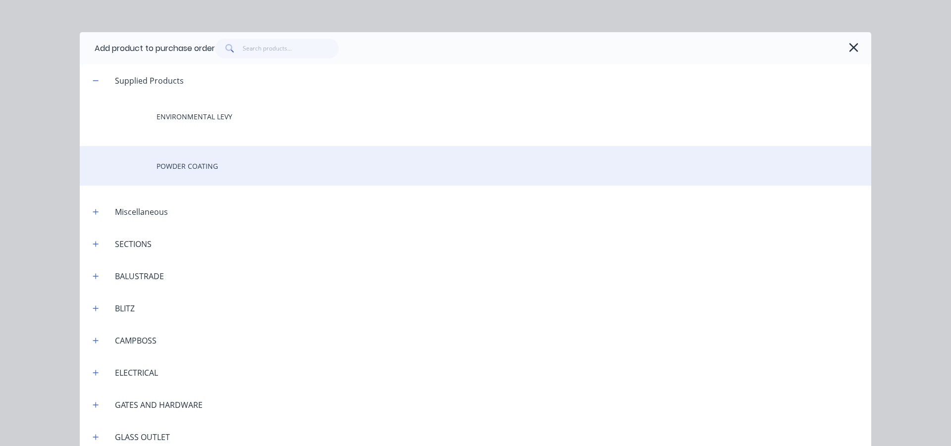
click at [176, 168] on div "POWDER COATING" at bounding box center [475, 166] width 791 height 40
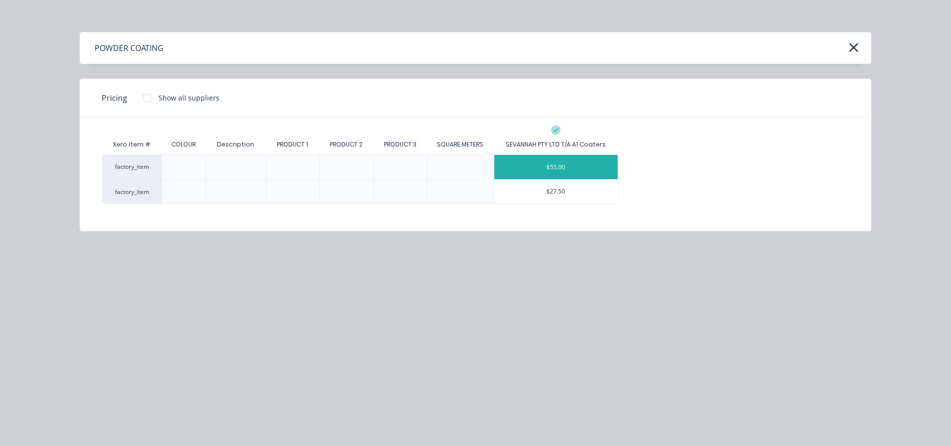
click at [586, 166] on div "$55.00" at bounding box center [556, 167] width 124 height 24
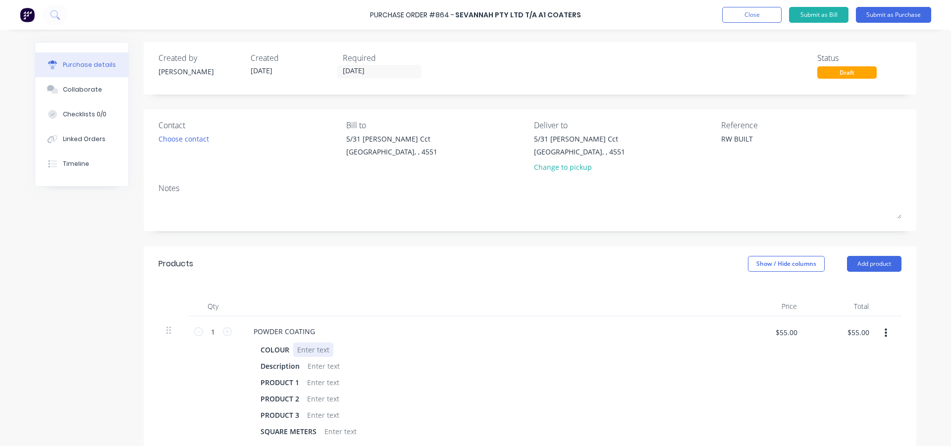
type textarea "x"
click at [308, 348] on div at bounding box center [313, 350] width 40 height 14
paste div
type textarea "x"
click at [326, 367] on div at bounding box center [324, 366] width 40 height 14
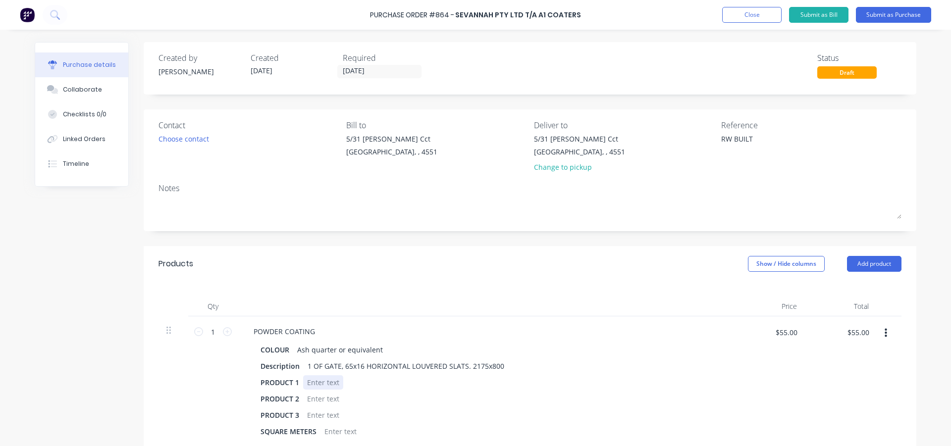
type textarea "x"
click at [312, 384] on div at bounding box center [323, 382] width 40 height 14
type textarea "x"
click at [356, 268] on div "Products Show / Hide columns Add product" at bounding box center [530, 264] width 773 height 36
click at [225, 332] on icon at bounding box center [227, 331] width 9 height 9
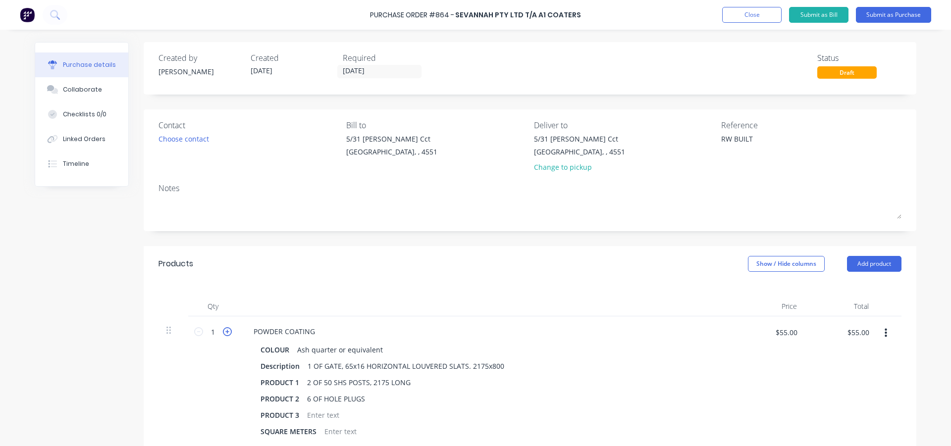
type textarea "x"
type input "2"
type input "$110.00"
click at [873, 260] on button "Add product" at bounding box center [874, 264] width 54 height 16
click at [851, 289] on div "Product catalogue" at bounding box center [854, 289] width 76 height 14
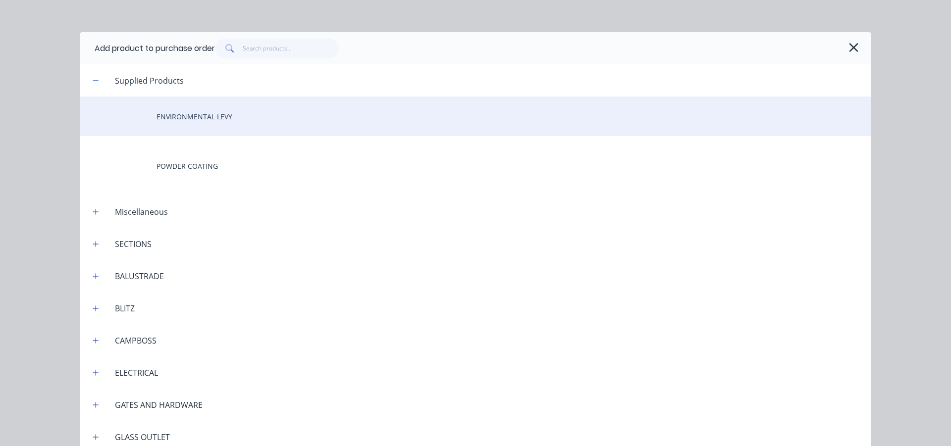
click at [222, 110] on div "ENVIRONMENTAL LEVY" at bounding box center [475, 117] width 791 height 40
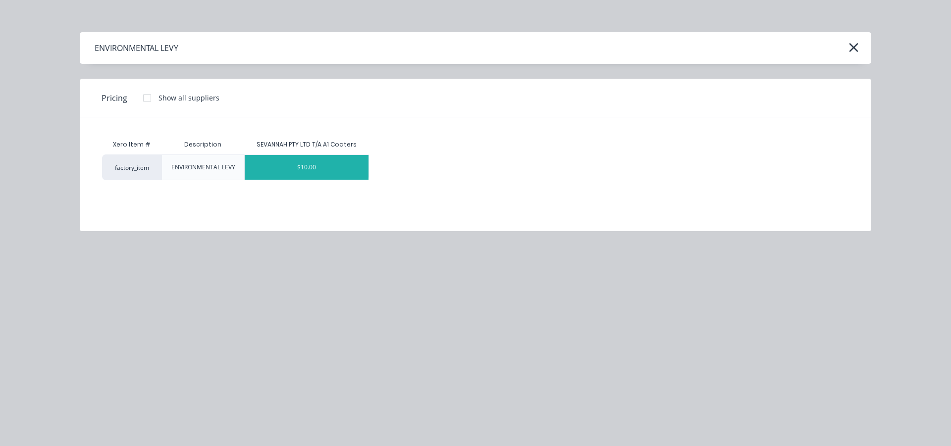
click at [330, 173] on div "$10.00" at bounding box center [307, 167] width 124 height 25
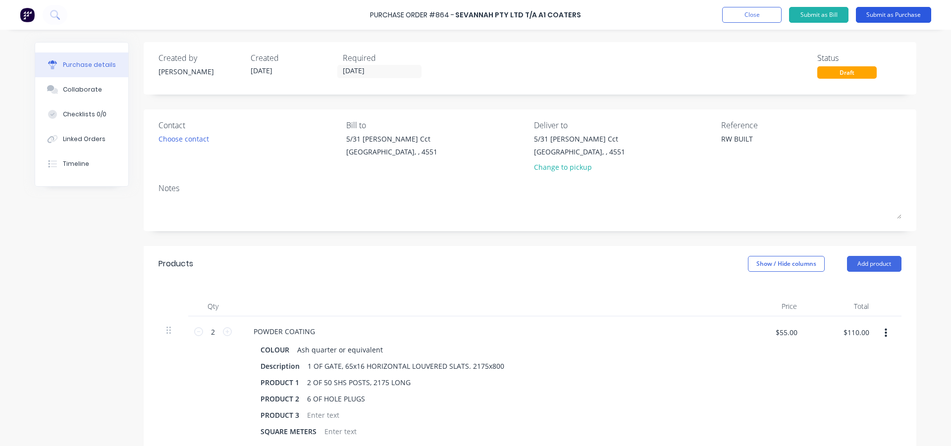
click at [878, 15] on button "Submit as Purchase" at bounding box center [893, 15] width 75 height 16
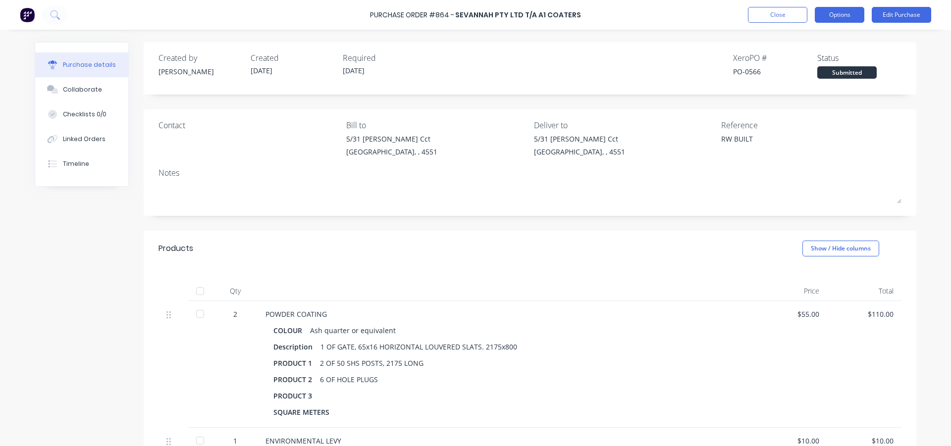
click at [841, 16] on button "Options" at bounding box center [840, 15] width 50 height 16
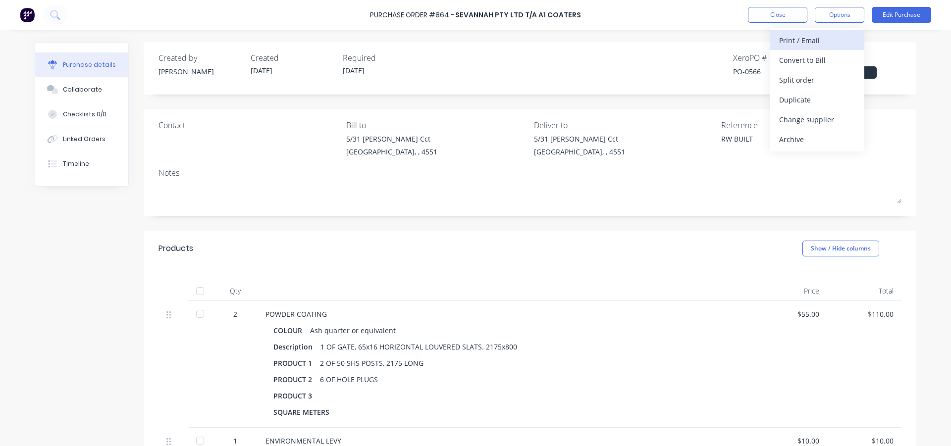
click at [821, 36] on div "Print / Email" at bounding box center [817, 40] width 76 height 14
click at [816, 57] on div "With pricing" at bounding box center [817, 60] width 76 height 14
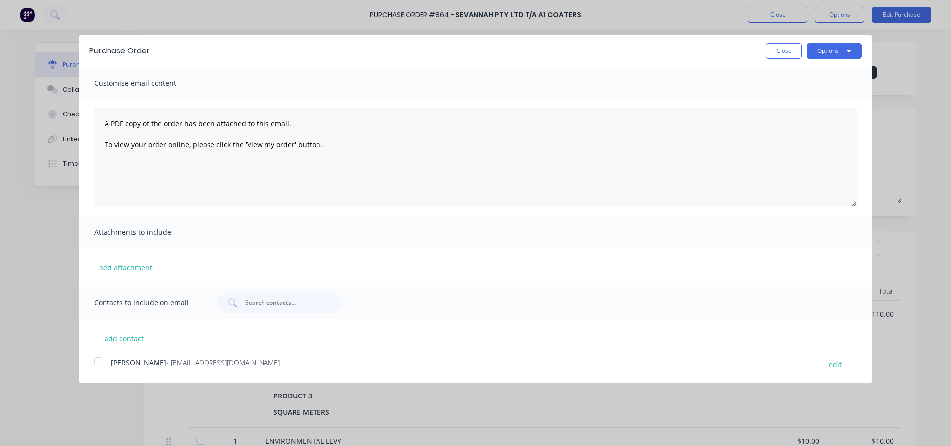
click at [99, 361] on div at bounding box center [98, 362] width 20 height 20
click at [848, 47] on icon "button" at bounding box center [848, 51] width 5 height 8
click at [813, 89] on div "Email" at bounding box center [815, 96] width 76 height 14
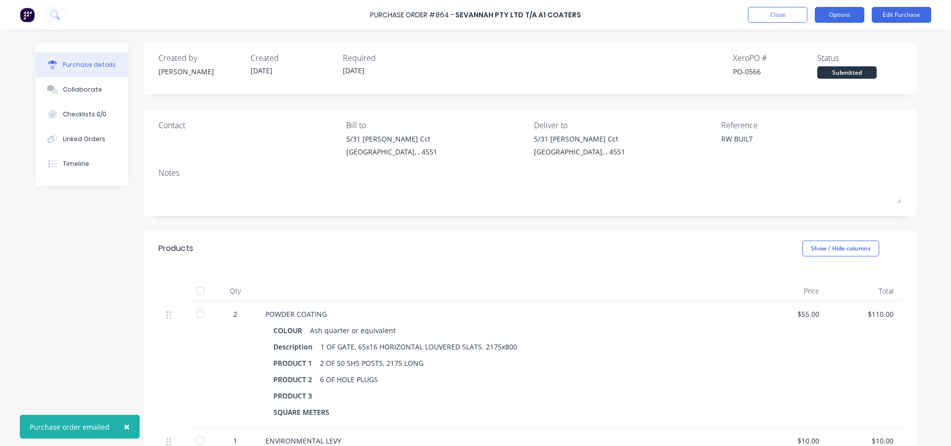
click at [837, 13] on button "Options" at bounding box center [840, 15] width 50 height 16
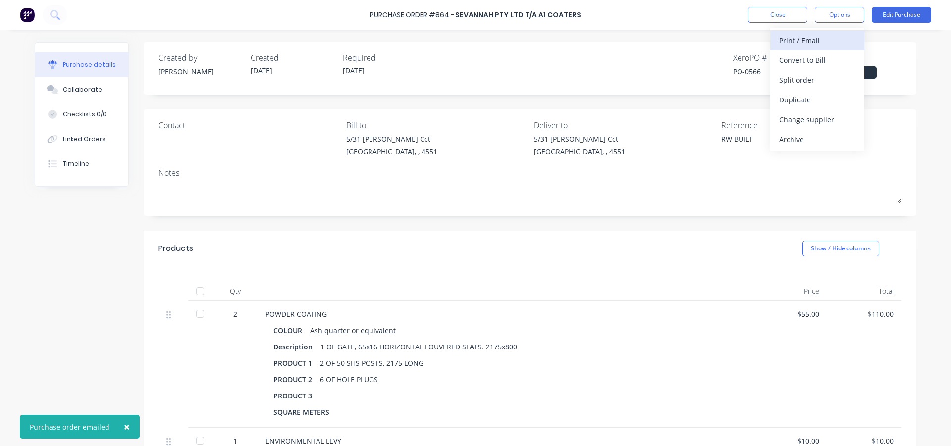
click at [821, 37] on div "Print / Email" at bounding box center [817, 40] width 76 height 14
click at [814, 57] on div "With pricing" at bounding box center [817, 60] width 76 height 14
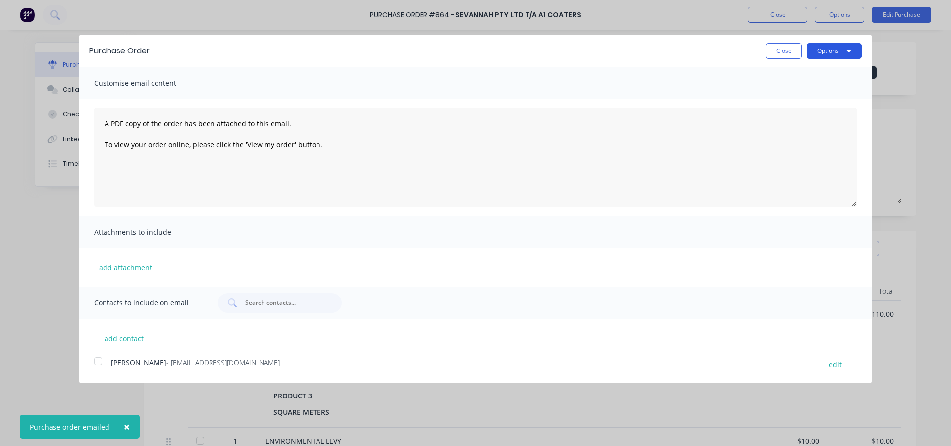
click at [822, 54] on button "Options" at bounding box center [834, 51] width 55 height 16
click at [813, 75] on div "Print" at bounding box center [815, 76] width 76 height 14
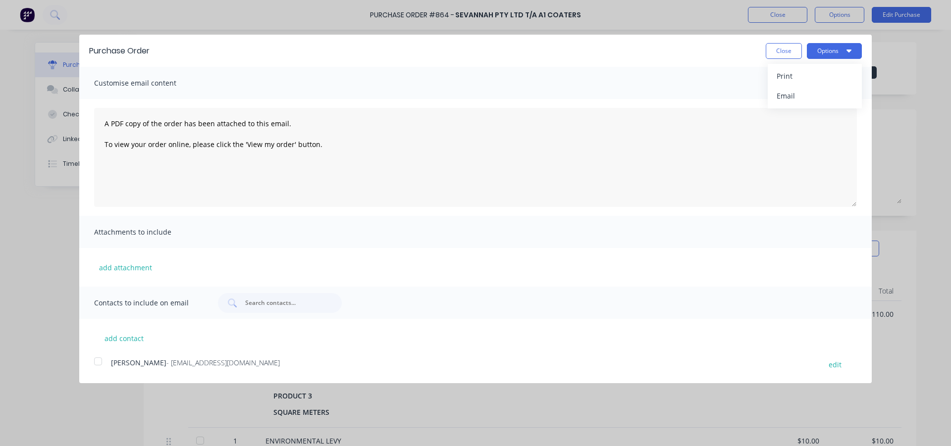
type textarea "x"
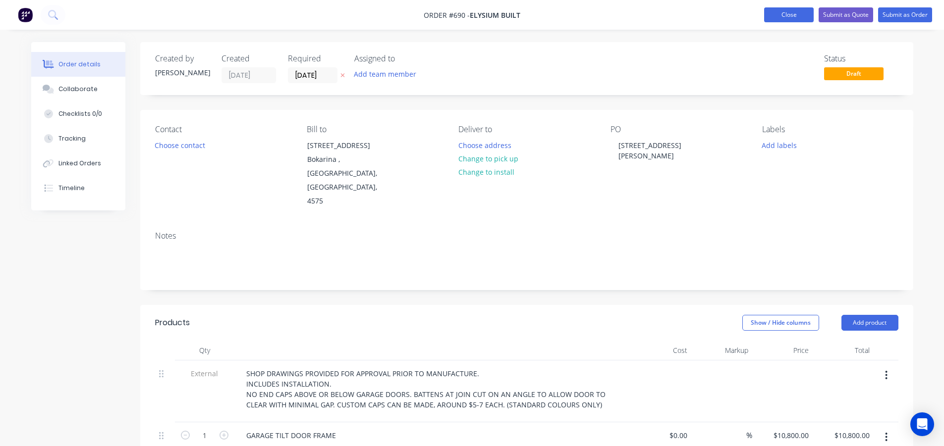
click at [789, 15] on button "Close" at bounding box center [789, 14] width 50 height 15
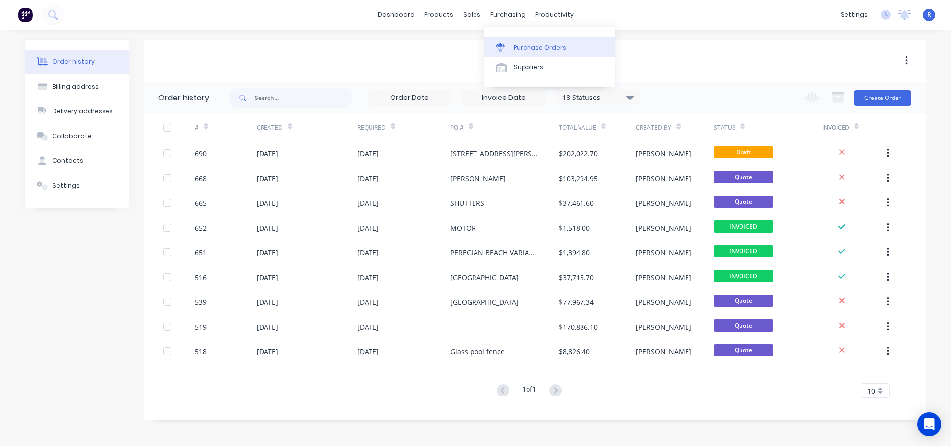
click at [519, 41] on link "Purchase Orders" at bounding box center [549, 47] width 131 height 20
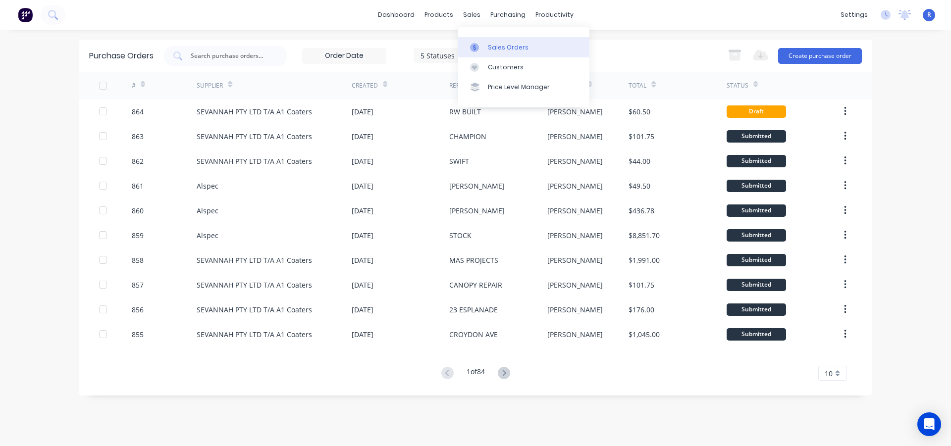
click at [481, 40] on link "Sales Orders" at bounding box center [523, 47] width 131 height 20
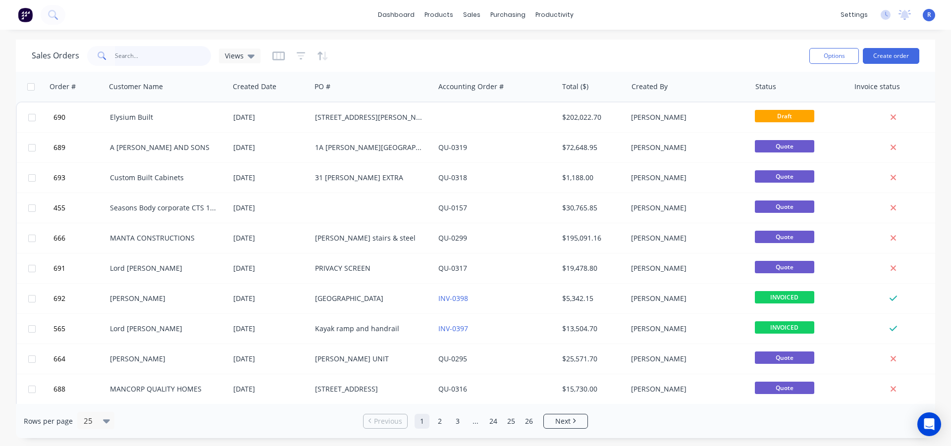
click at [133, 56] on input "text" at bounding box center [163, 56] width 97 height 20
type input "RW"
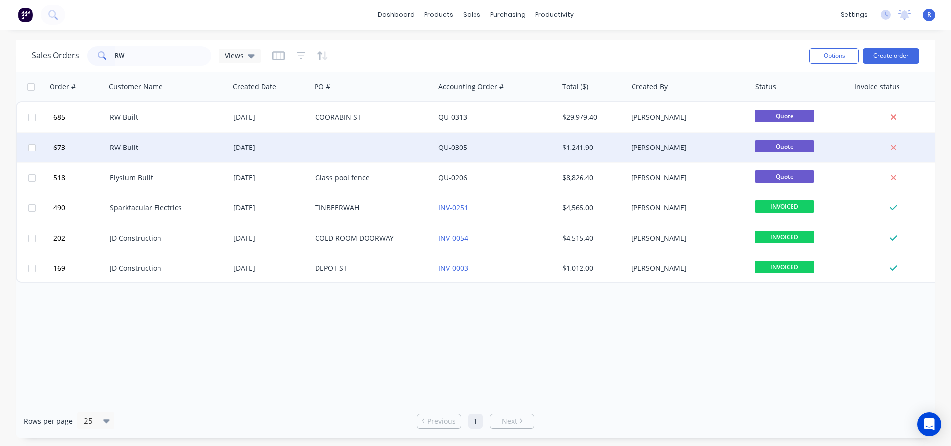
click at [361, 146] on div at bounding box center [372, 148] width 123 height 30
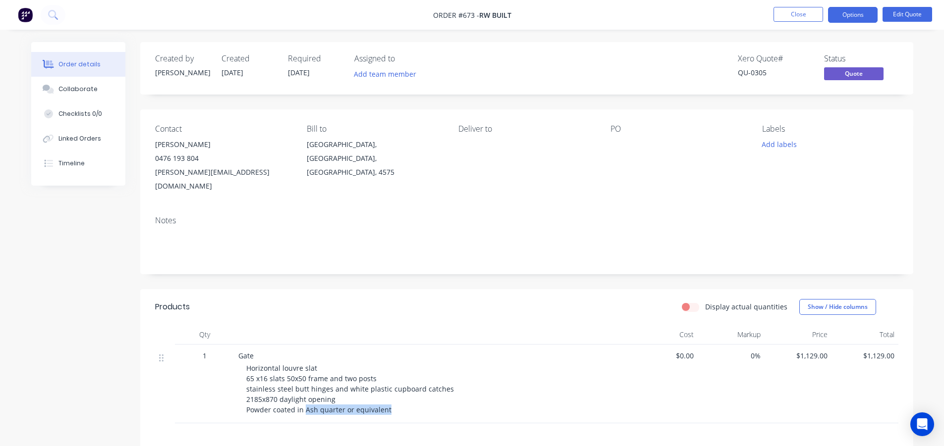
drag, startPoint x: 303, startPoint y: 396, endPoint x: 389, endPoint y: 397, distance: 85.7
click at [389, 397] on div "Horizontal louvre slat 65 x16 slats 50x50 frame and two posts stainless steel b…" at bounding box center [436, 389] width 380 height 52
copy span "Ash quarter or equivalent"
